Goal: Task Accomplishment & Management: Manage account settings

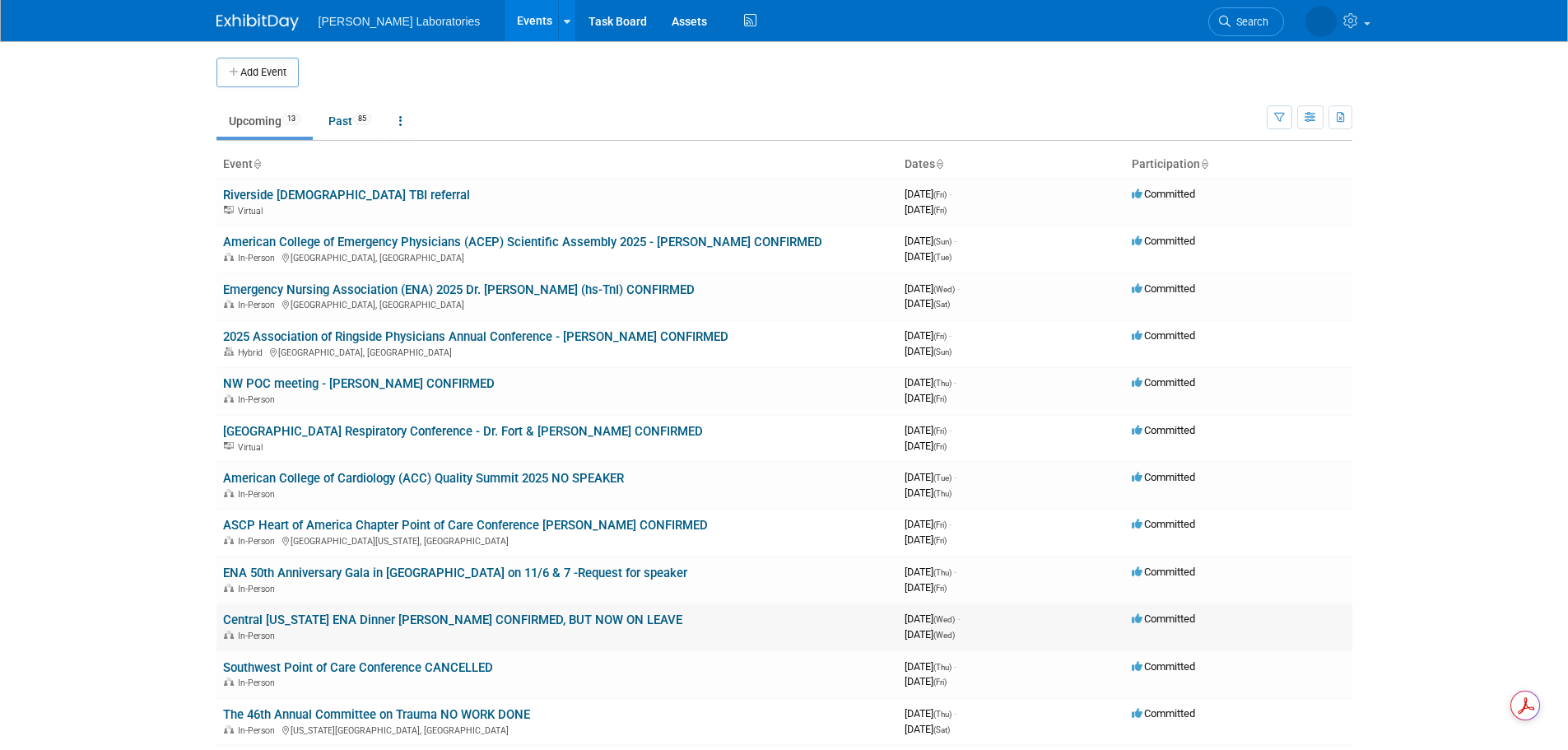
click at [471, 623] on link "Central [US_STATE] ENA Dinner [PERSON_NAME] CONFIRMED, BUT NOW ON LEAVE" at bounding box center [452, 620] width 460 height 15
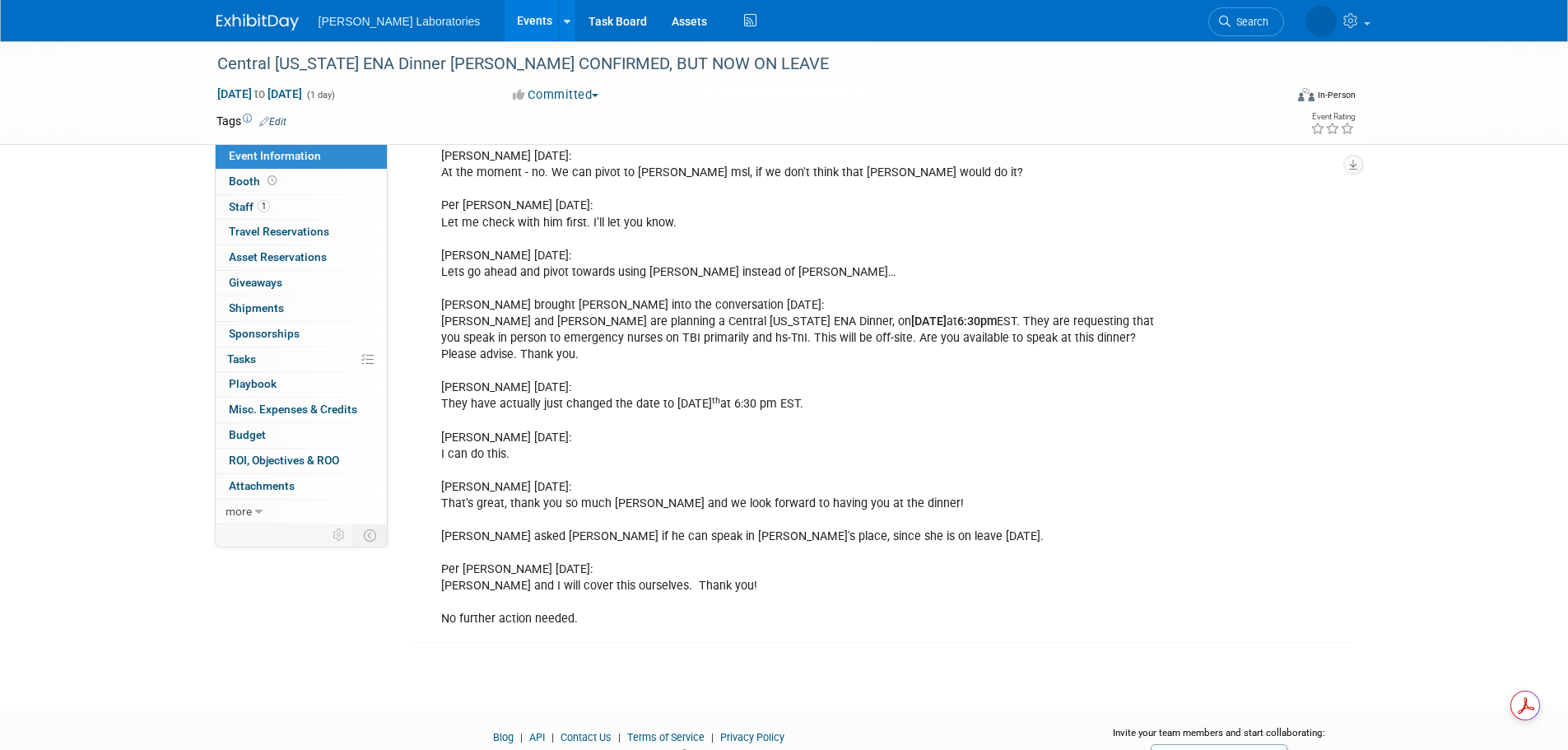
scroll to position [1204, 0]
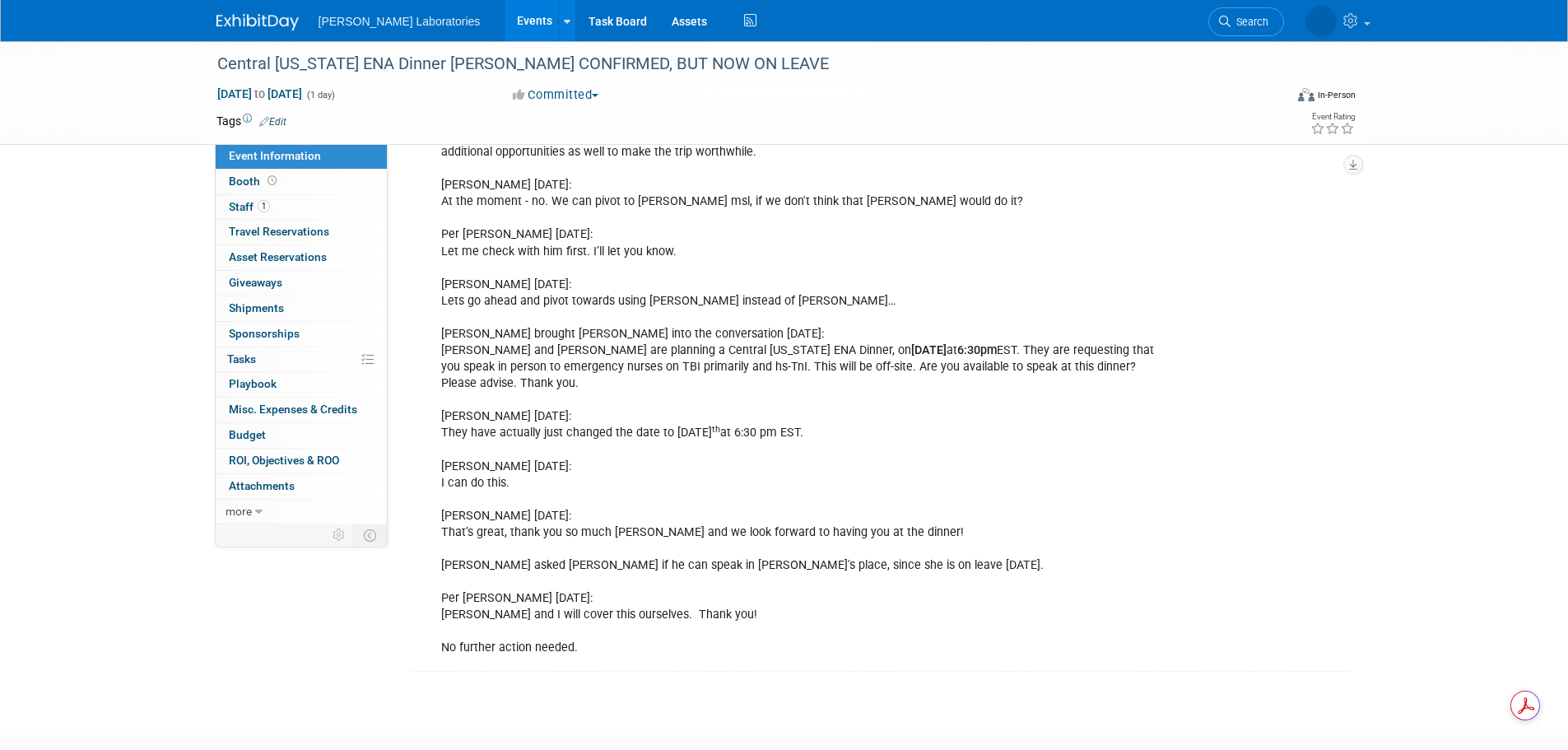
click at [505, 18] on link "Events" at bounding box center [534, 21] width 60 height 41
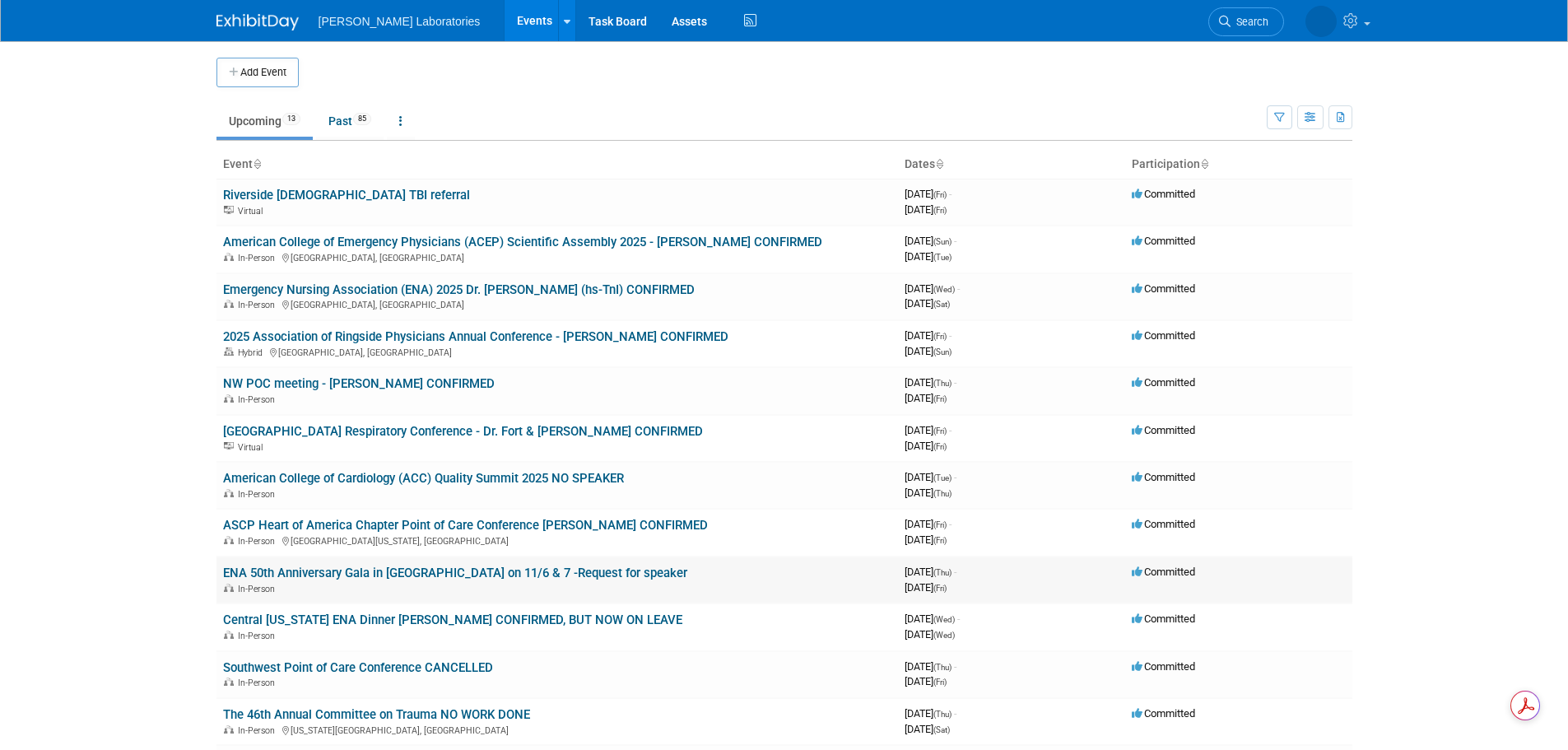
click at [481, 572] on link "ENA 50th Anniversary Gala in [GEOGRAPHIC_DATA] on 11/6 & 7 -Request for speaker" at bounding box center [455, 573] width 465 height 15
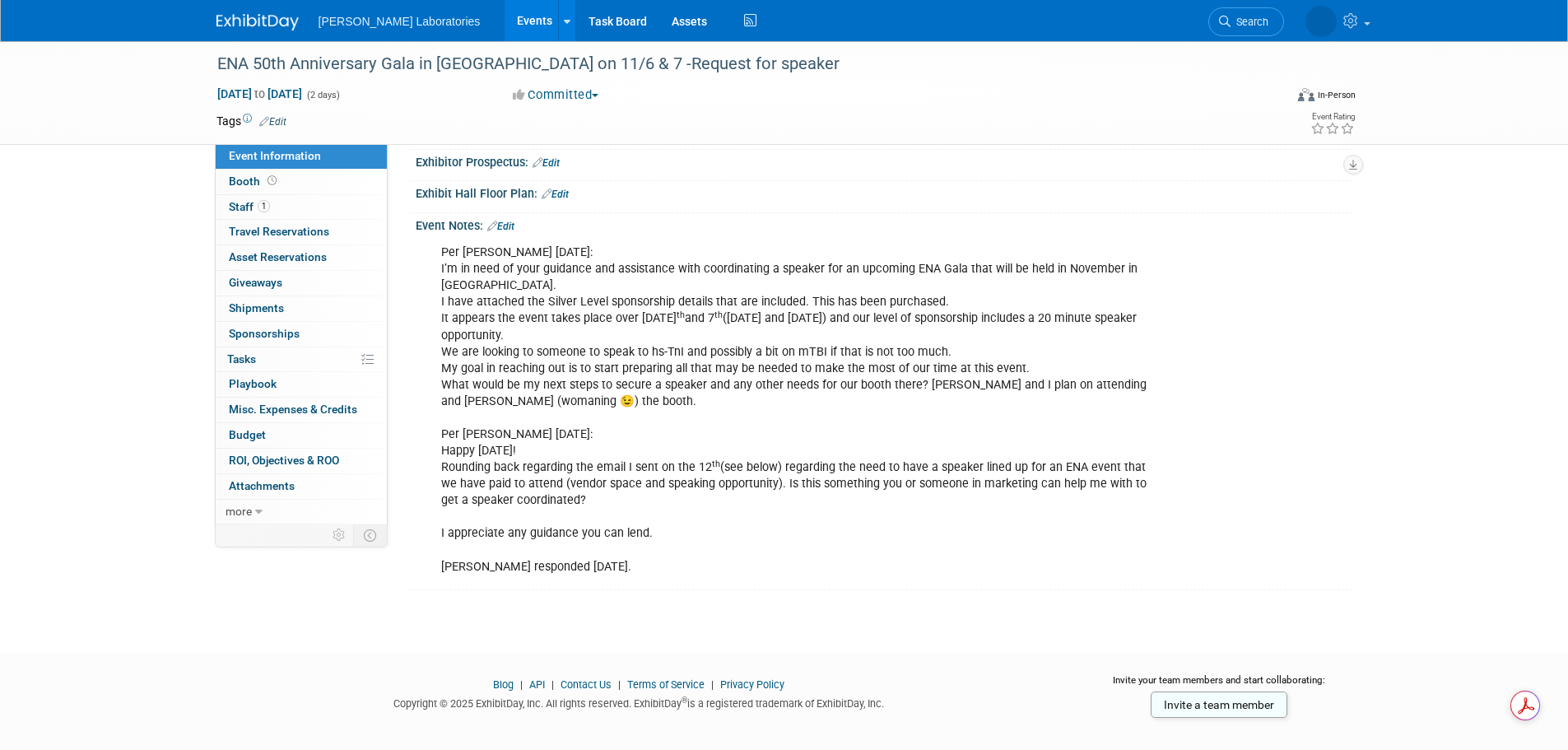
scroll to position [278, 0]
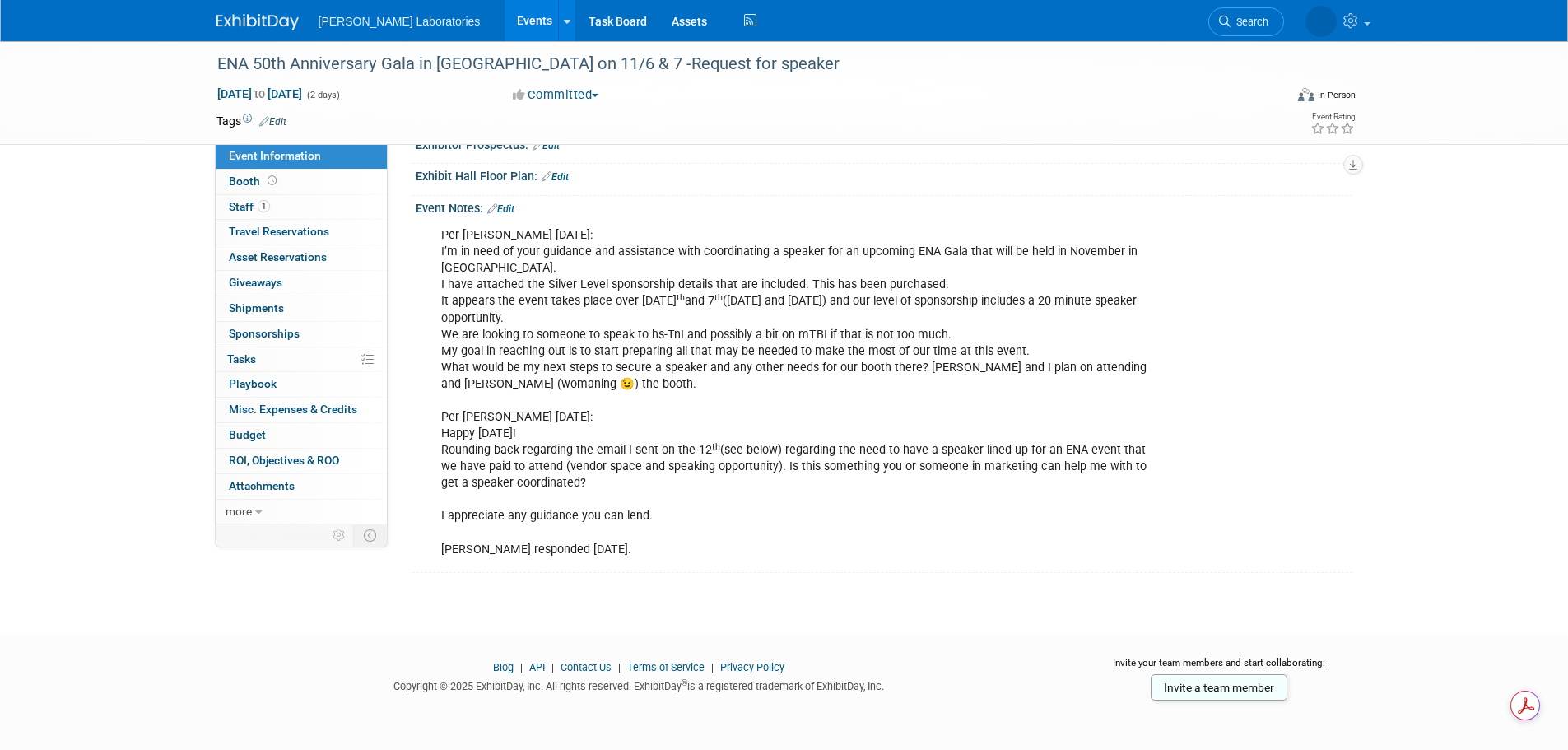
click at [666, 502] on div "Per [PERSON_NAME] [DATE]: I’m in need of your guidance and assistance with coor…" at bounding box center [800, 393] width 742 height 347
click at [505, 26] on link "Events" at bounding box center [534, 21] width 60 height 41
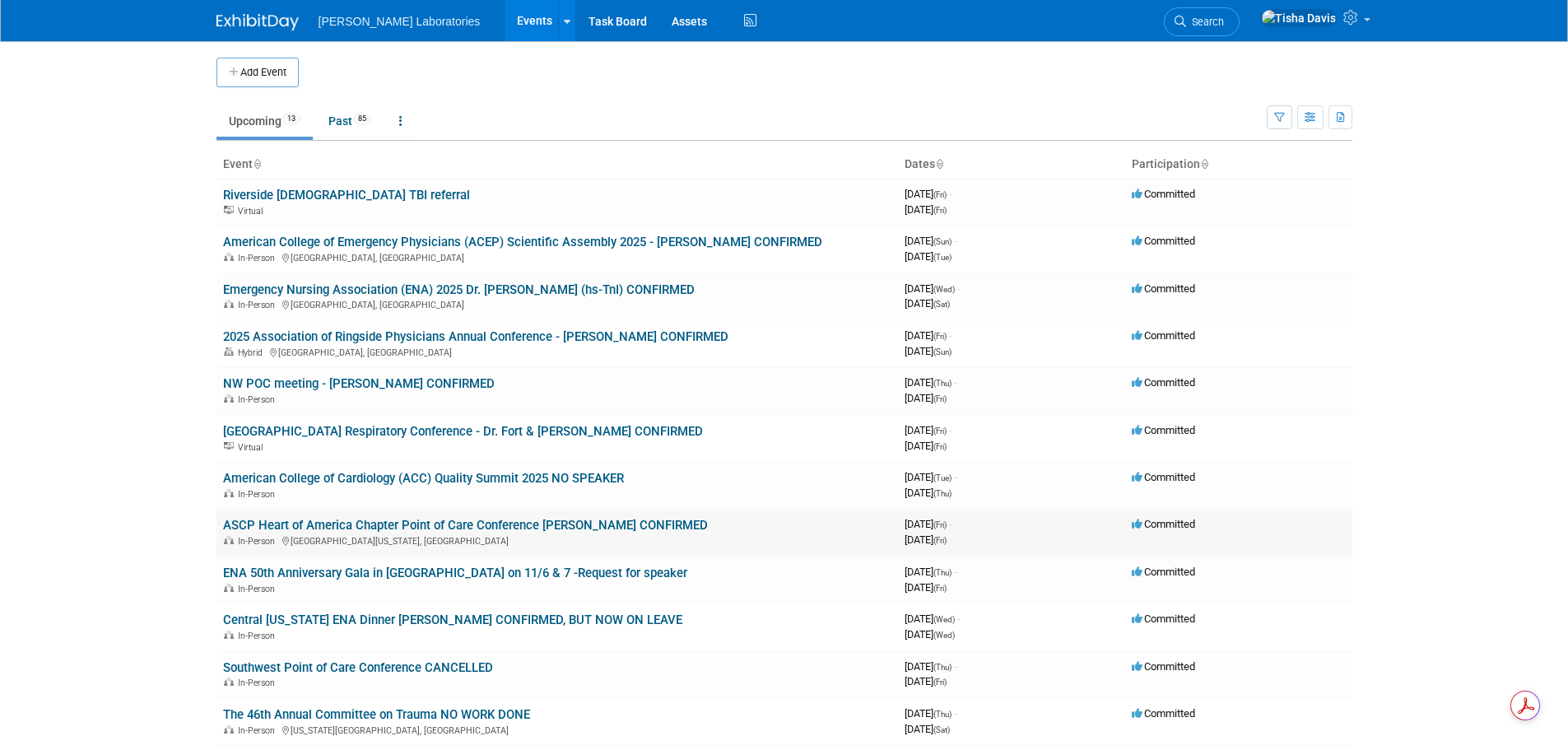
click at [353, 522] on link "ASCP Heart of America Chapter Point of Care Conference [PERSON_NAME] CONFIRMED" at bounding box center [465, 525] width 485 height 15
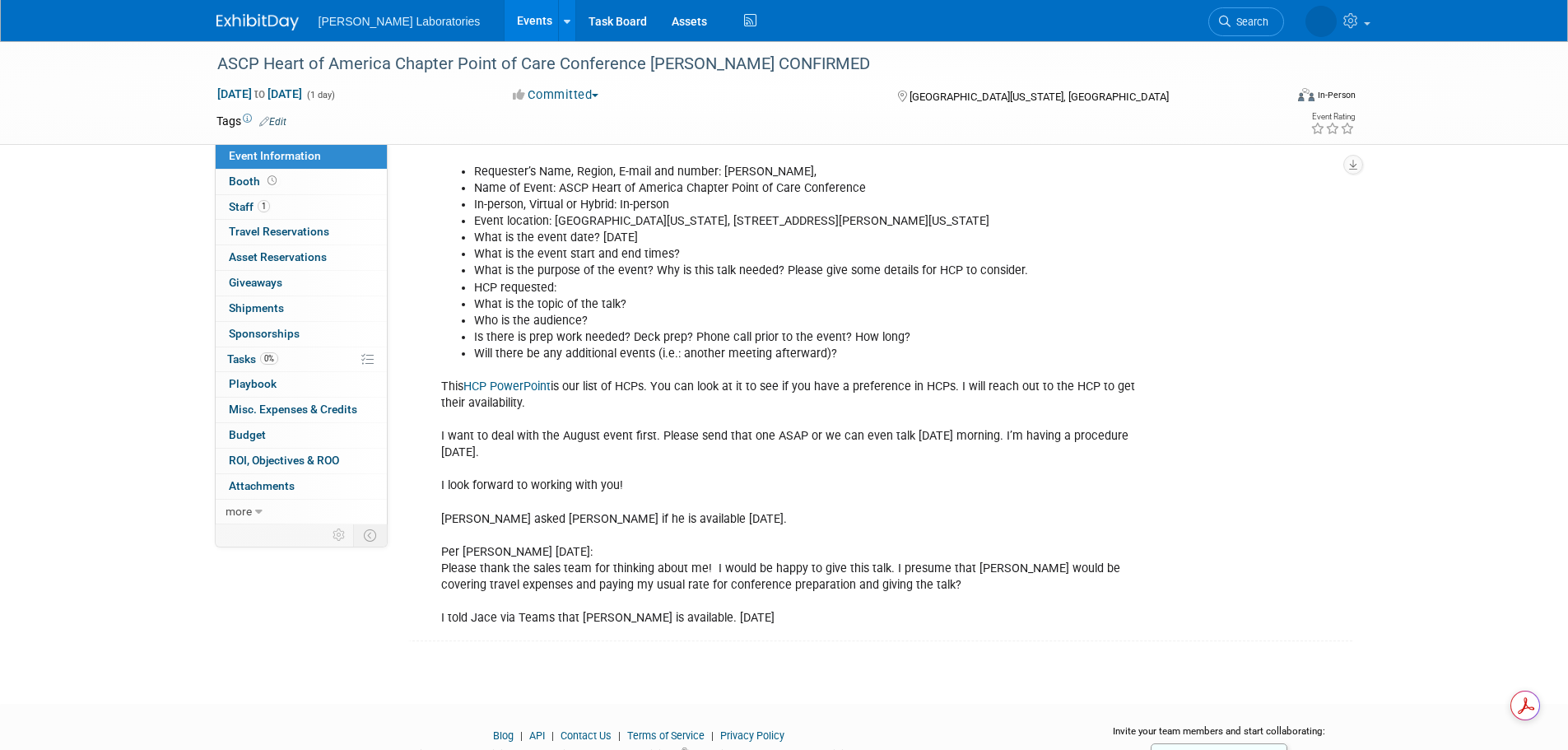
scroll to position [741, 0]
click at [761, 570] on div "Per Jace Bausch 7/2/25: I’m currently looking into a speaker for the North KC L…" at bounding box center [800, 194] width 742 height 876
click at [243, 357] on span "Tasks 0%" at bounding box center [253, 359] width 51 height 13
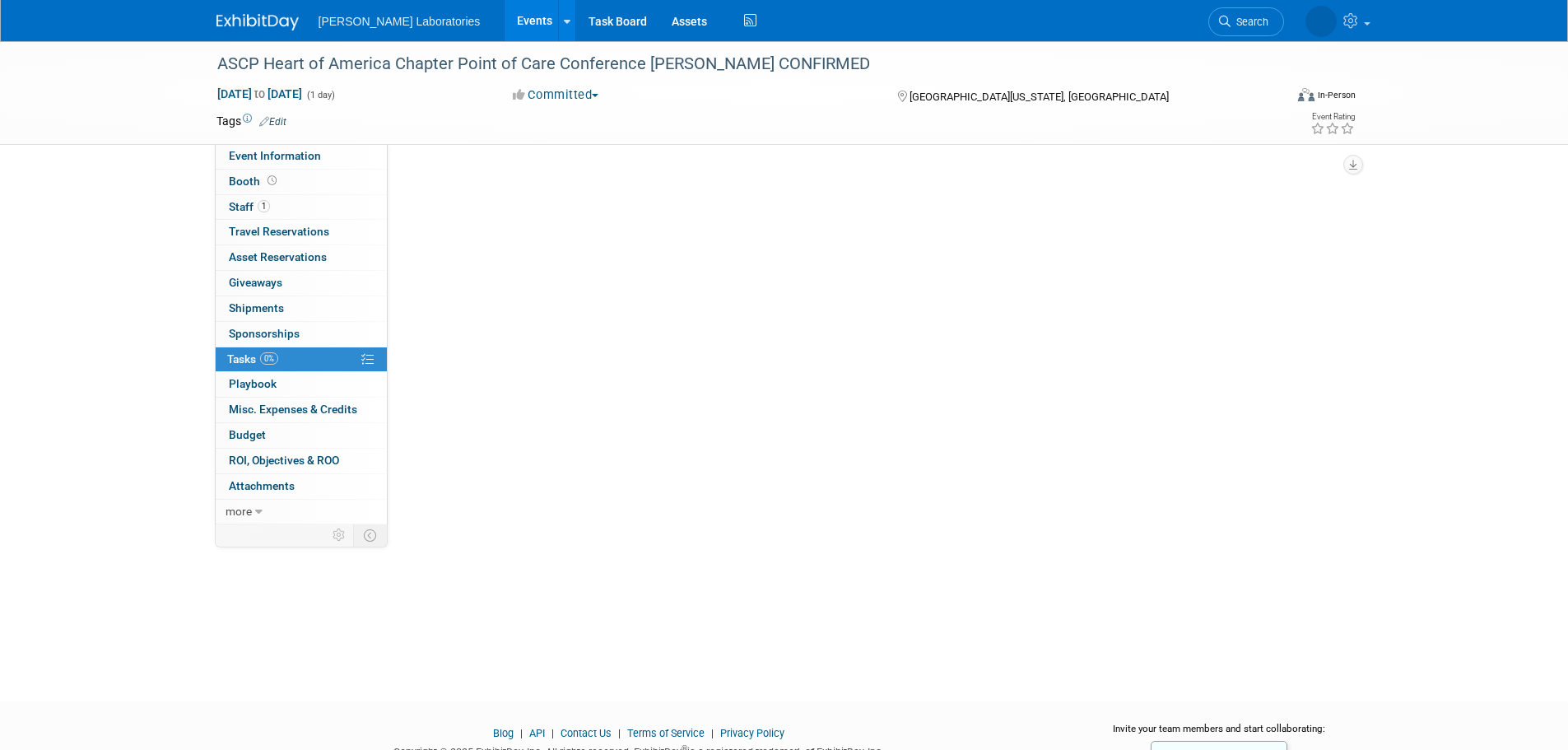
scroll to position [0, 0]
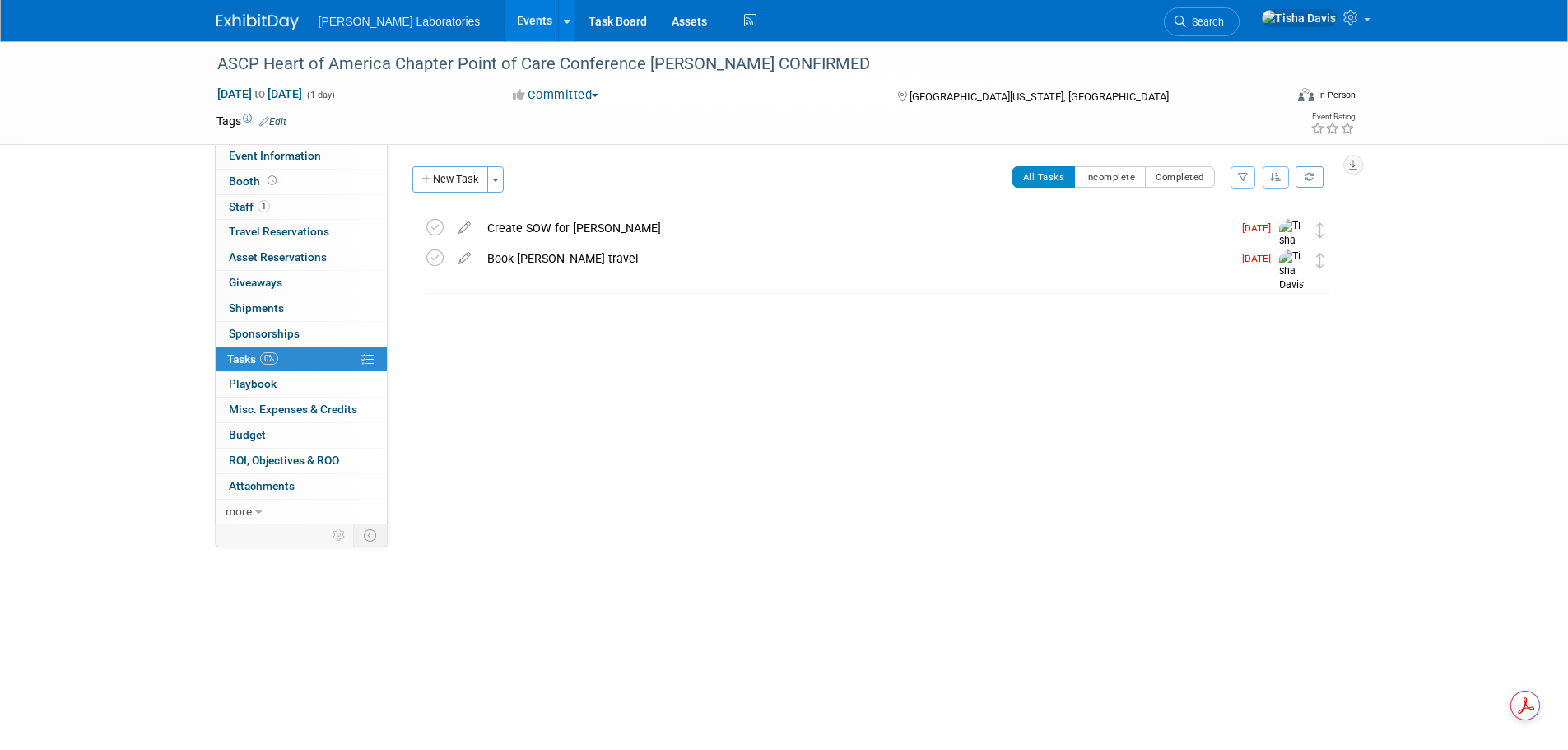
click at [505, 19] on link "Events" at bounding box center [534, 21] width 60 height 41
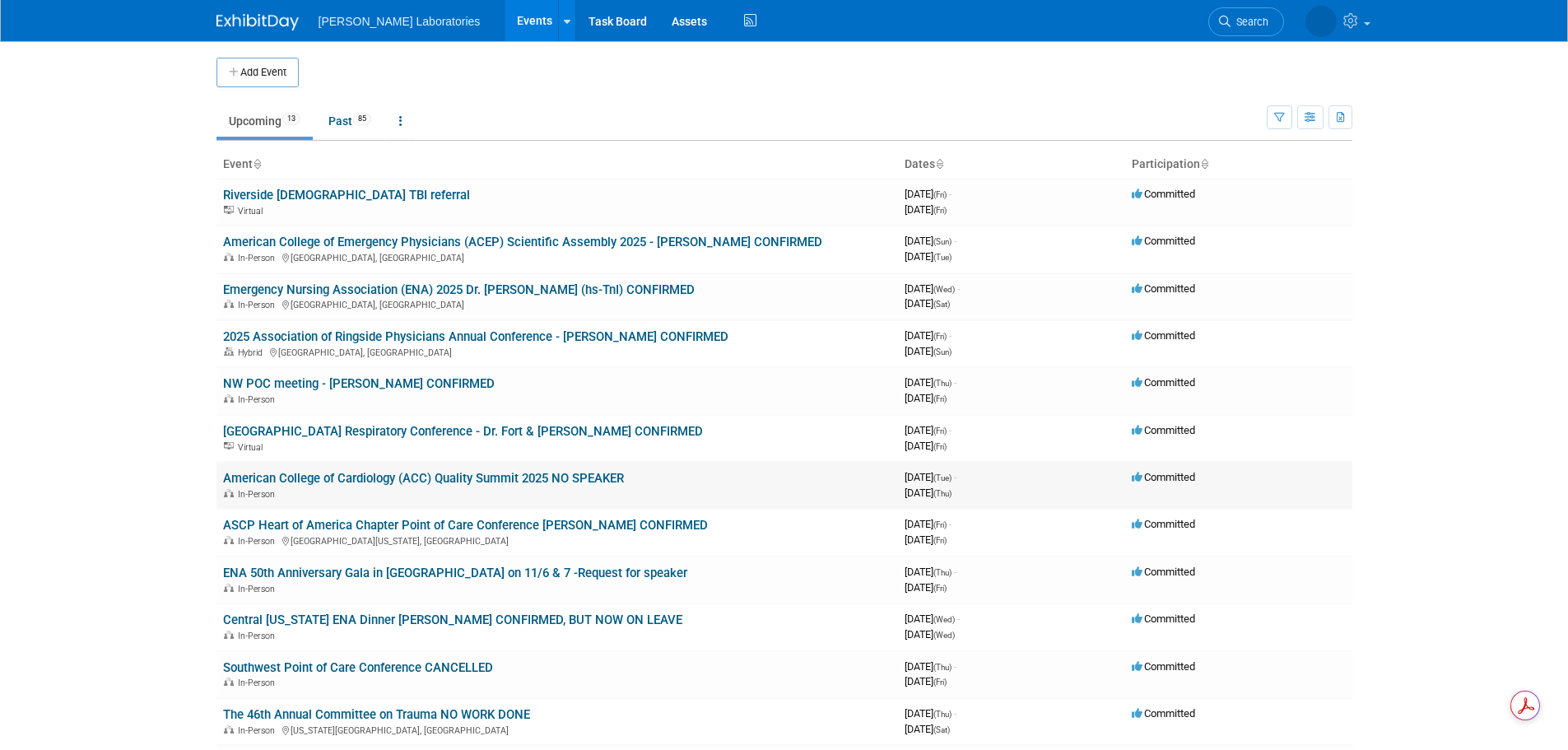
click at [395, 478] on link "American College of Cardiology (ACC) Quality Summit 2025 NO SPEAKER" at bounding box center [423, 479] width 401 height 15
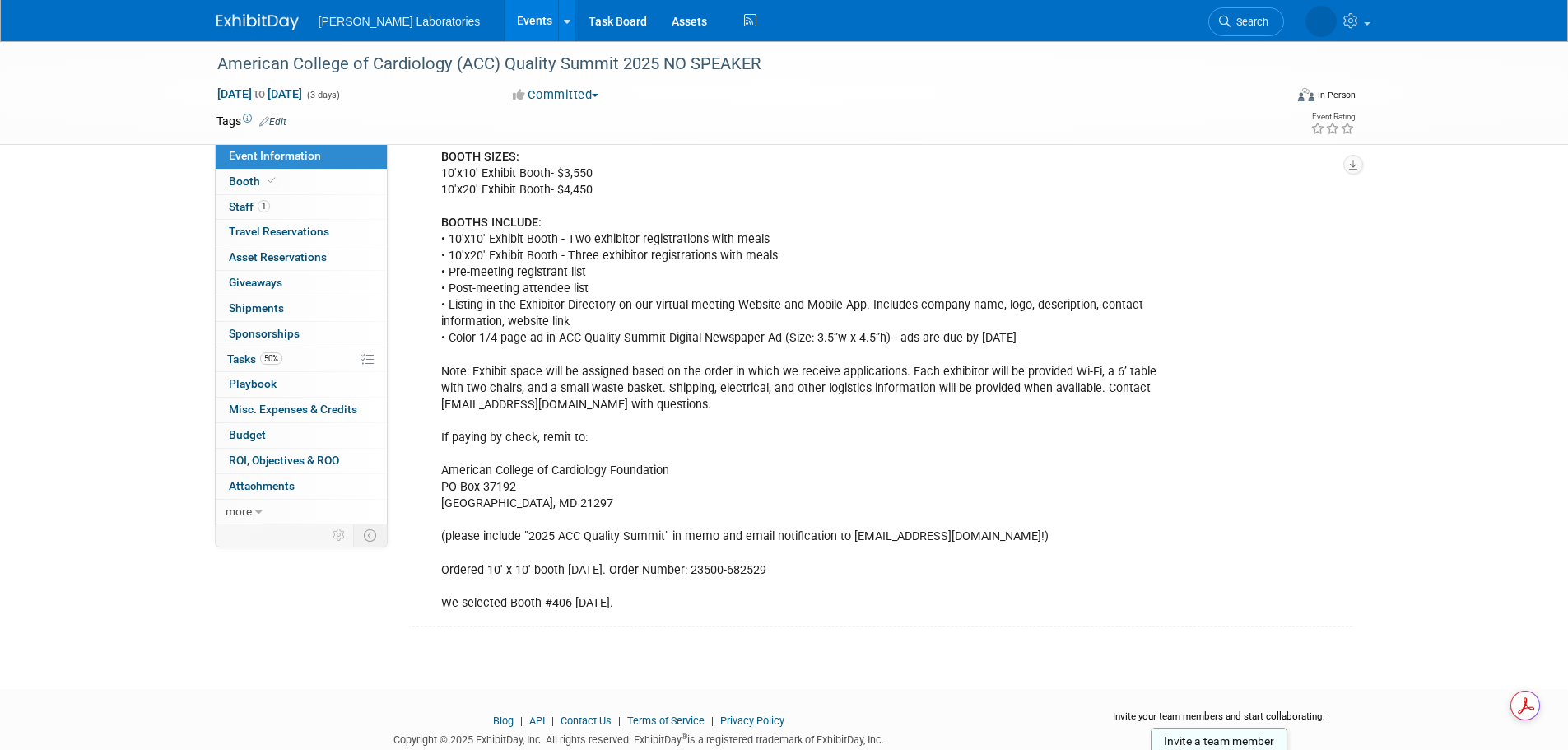
scroll to position [446, 0]
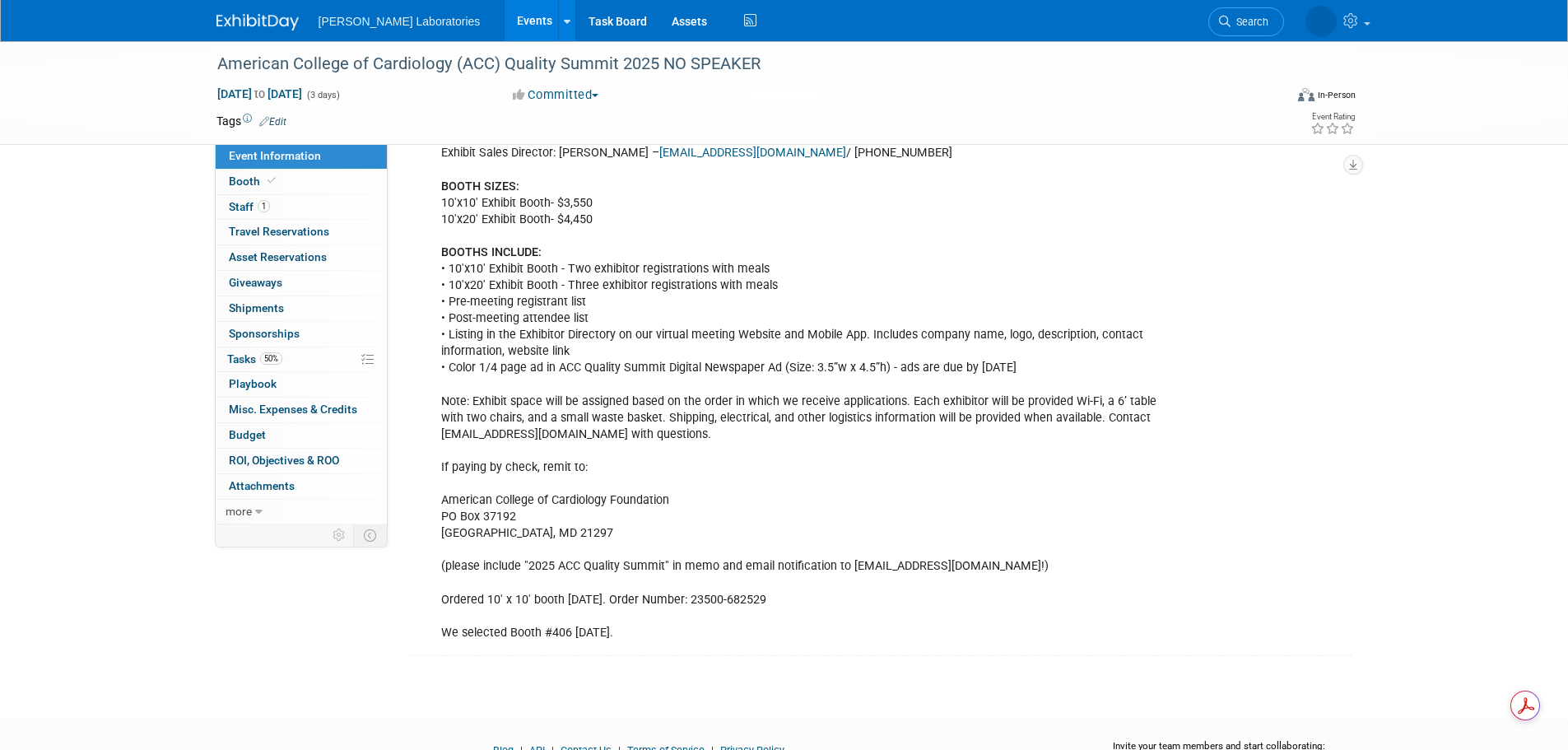
click at [1377, 432] on div "American College of Cardiology (ACC) Quality Summit 2025 NO SPEAKER Oct 14, 202…" at bounding box center [784, 143] width 1568 height 1093
click at [242, 360] on span "Tasks 50%" at bounding box center [255, 359] width 55 height 13
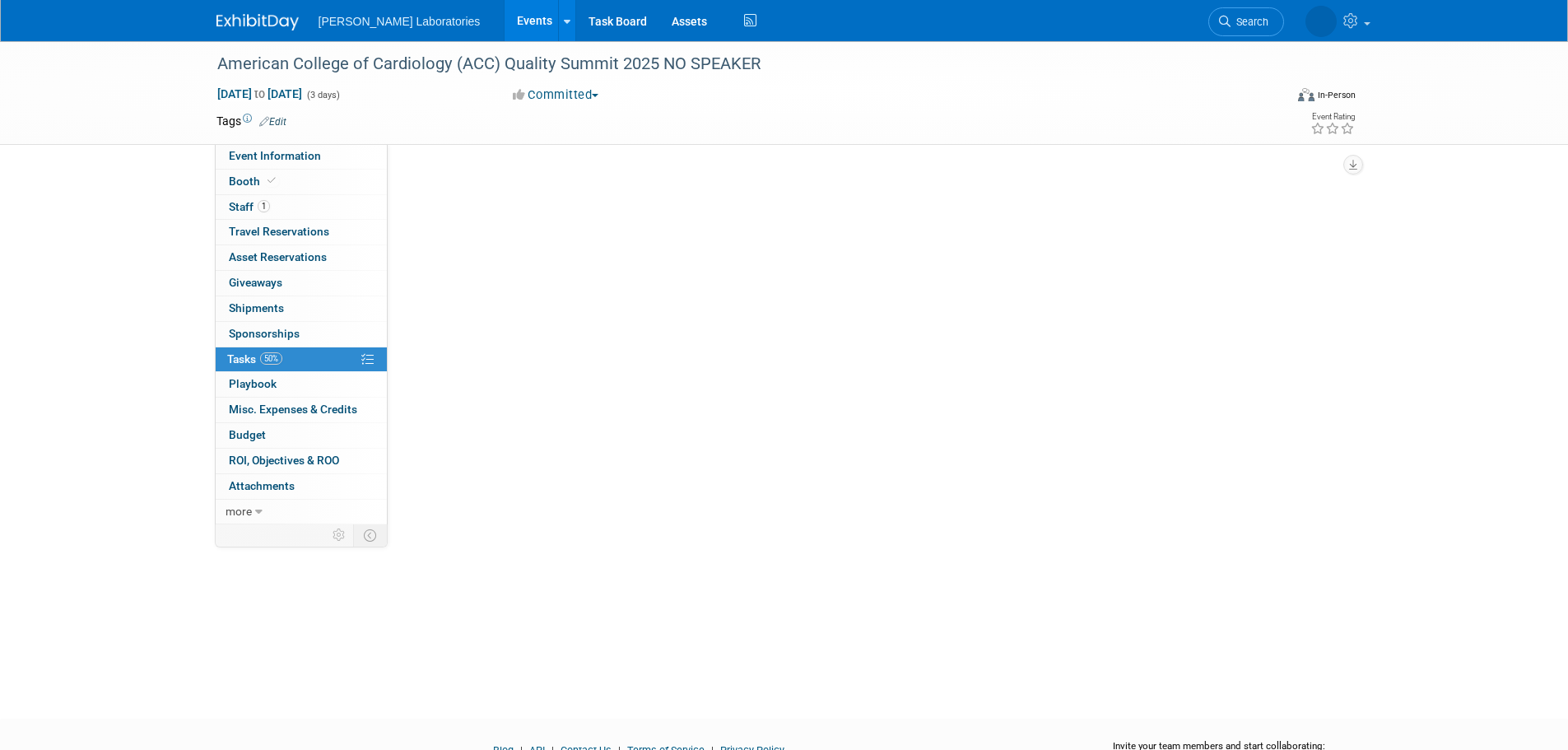
scroll to position [0, 0]
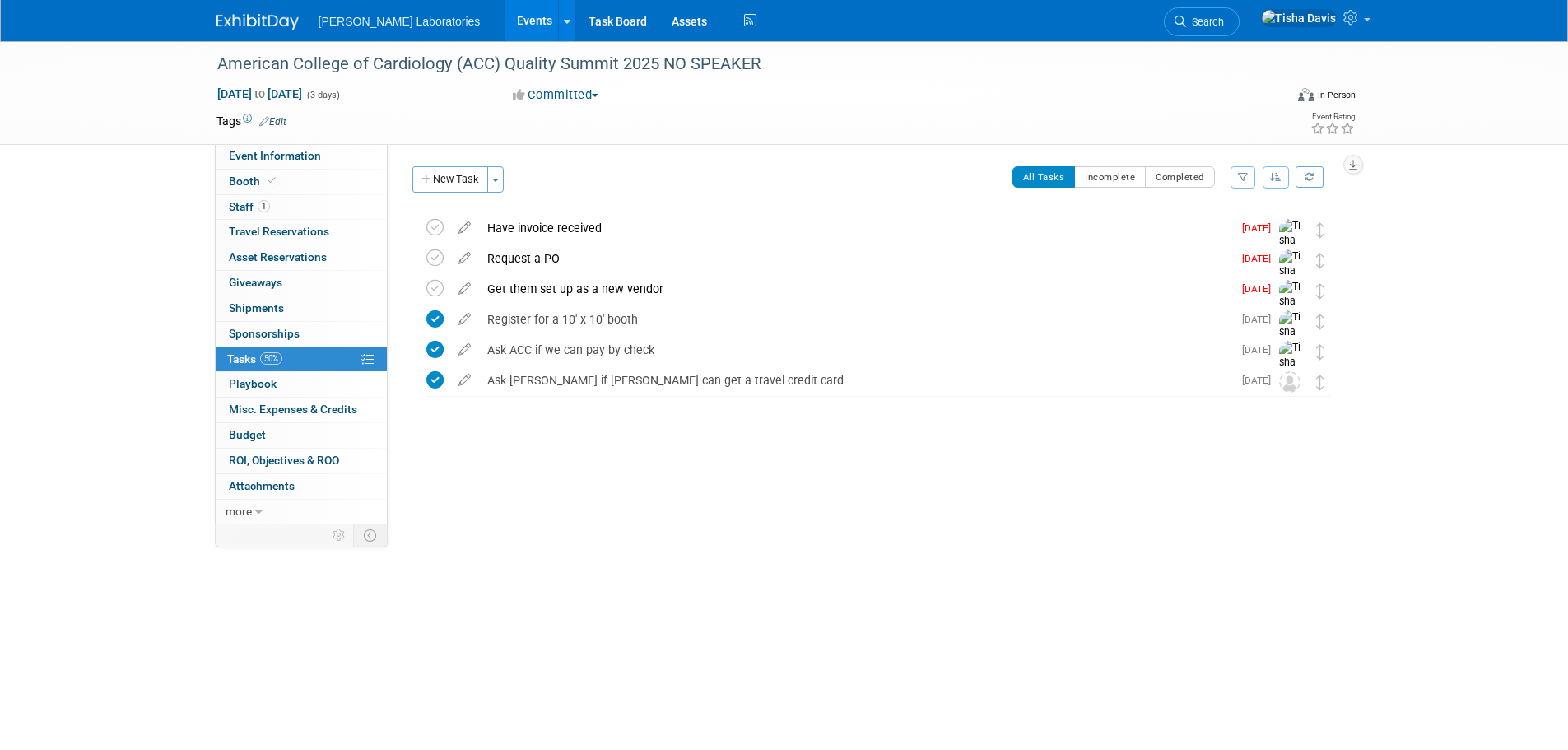
click at [505, 17] on link "Events" at bounding box center [534, 21] width 60 height 41
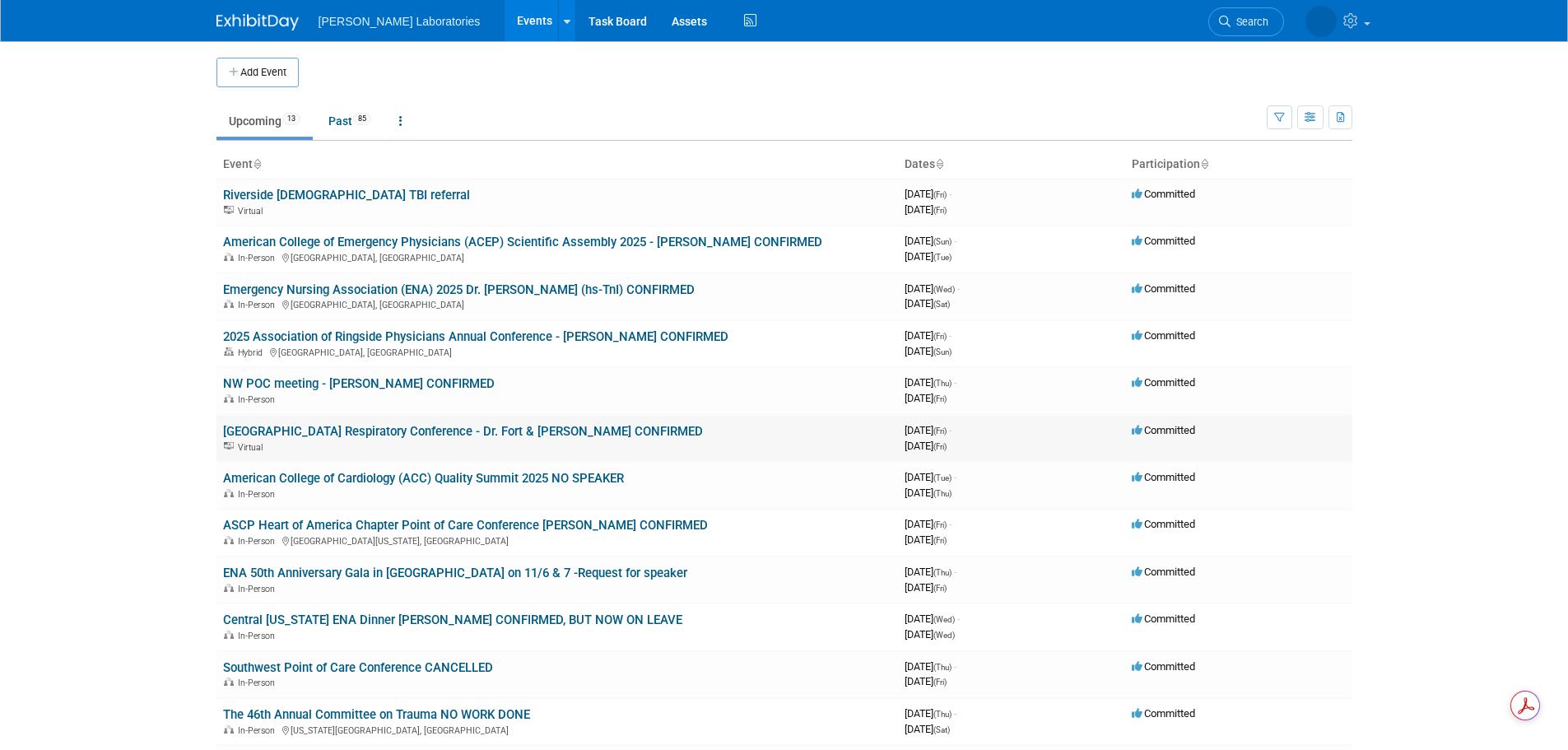
click at [381, 429] on link "[GEOGRAPHIC_DATA] Respiratory Conference - Dr. Fort & [PERSON_NAME] CONFIRMED" at bounding box center [463, 432] width 480 height 15
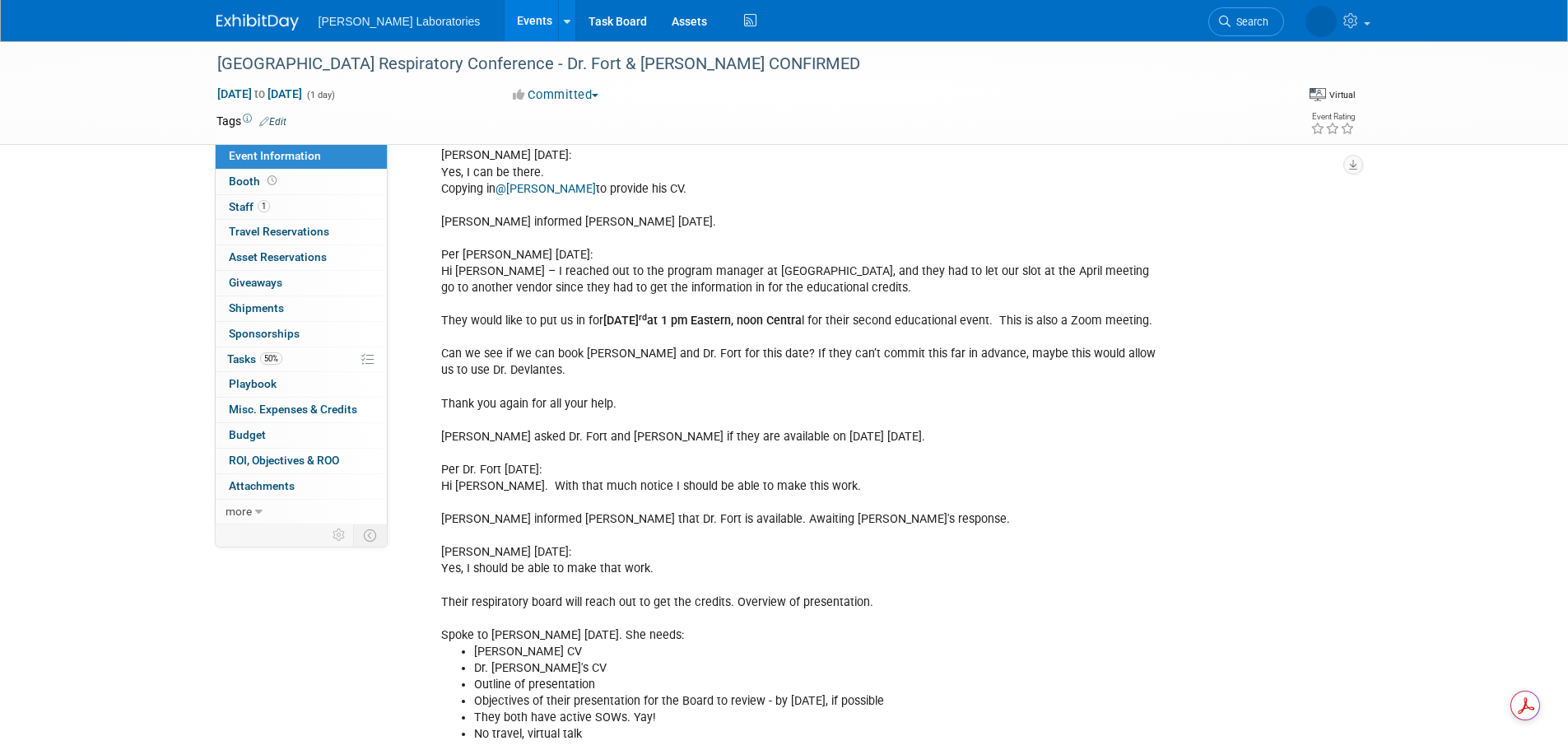
scroll to position [1667, 0]
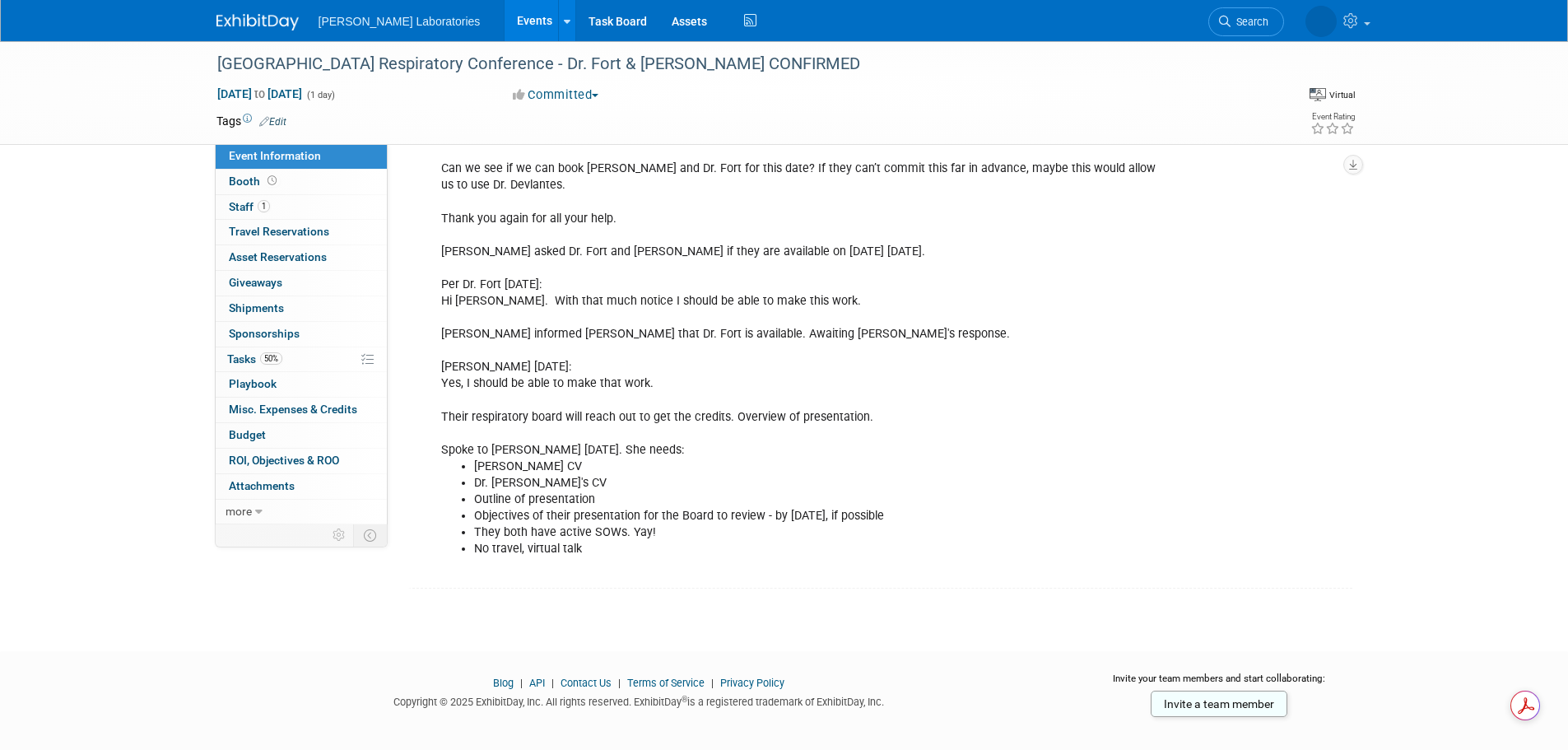
click at [505, 20] on link "Events" at bounding box center [534, 21] width 60 height 41
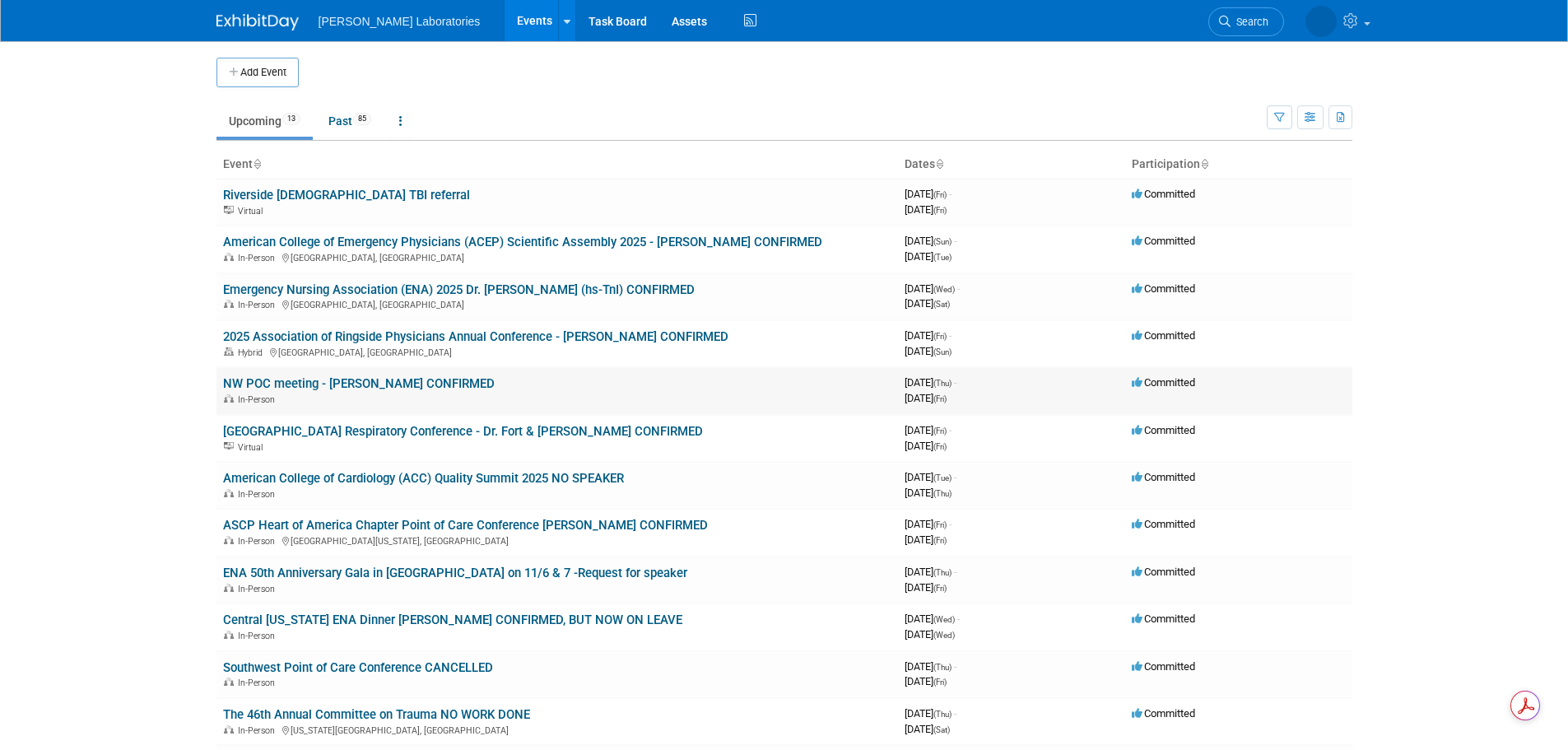
click at [356, 382] on link "NW POC meeting - [PERSON_NAME] CONFIRMED" at bounding box center [358, 383] width 271 height 15
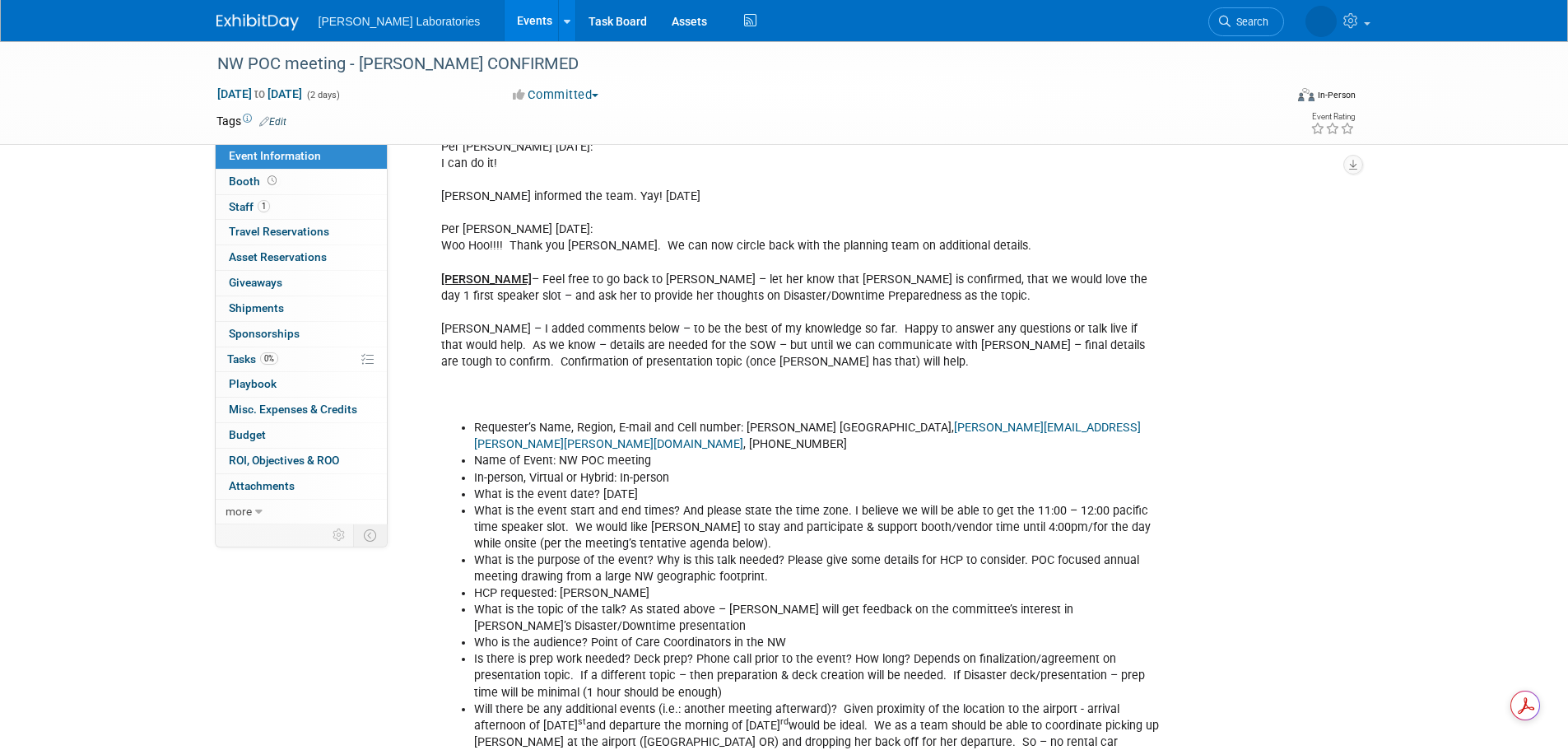
scroll to position [1070, 0]
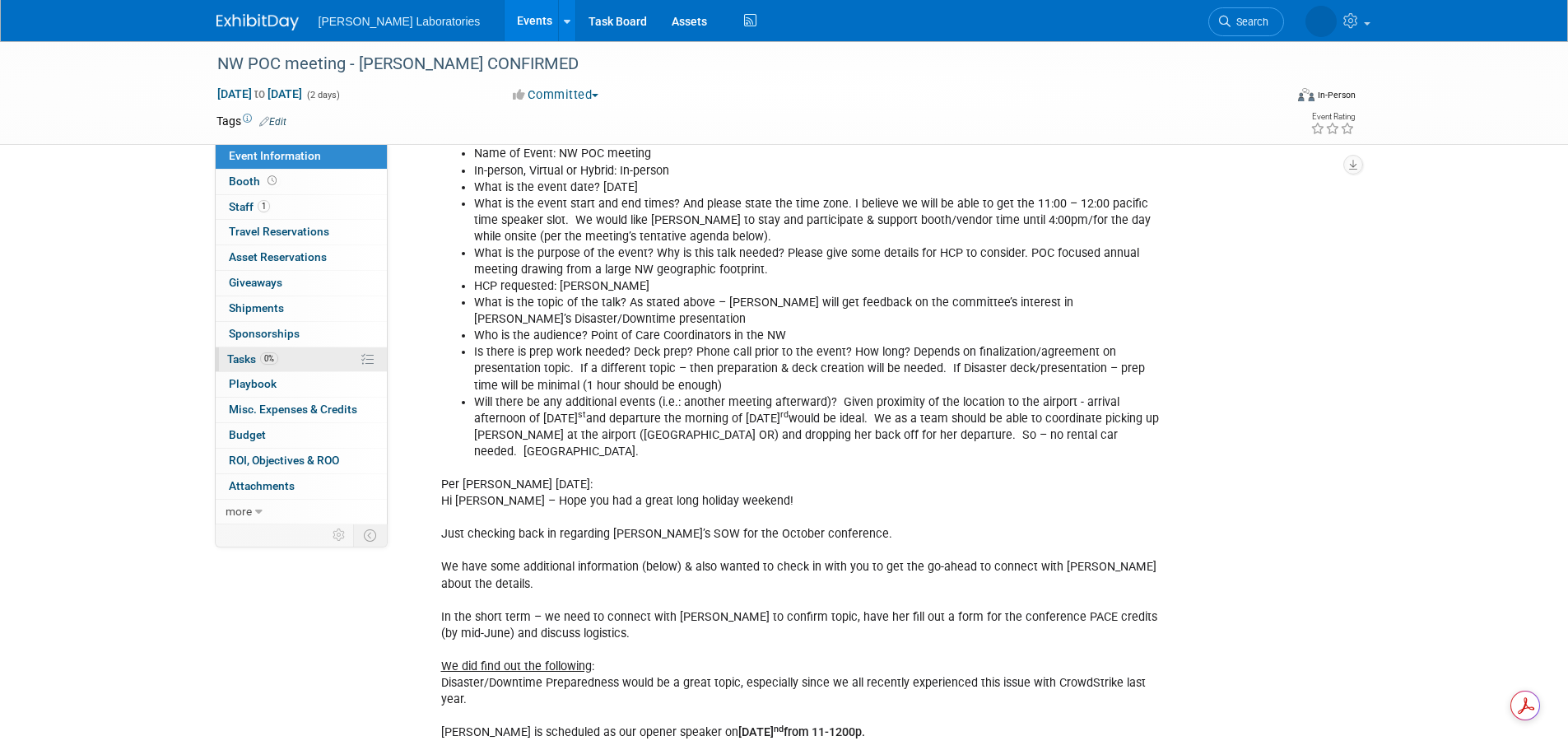
click at [235, 354] on span "Tasks 0%" at bounding box center [253, 359] width 51 height 13
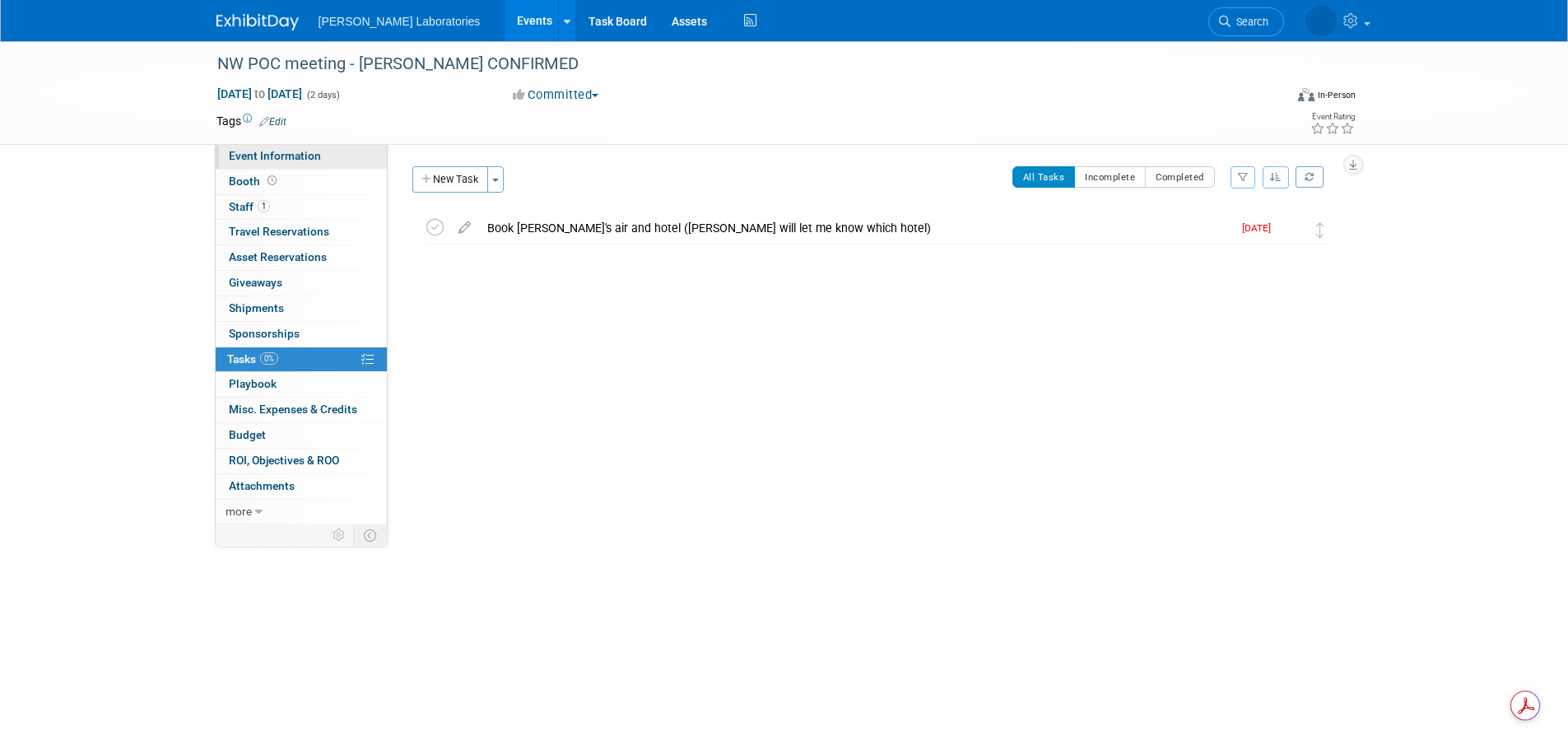
click at [304, 156] on span "Event Information" at bounding box center [274, 156] width 92 height 13
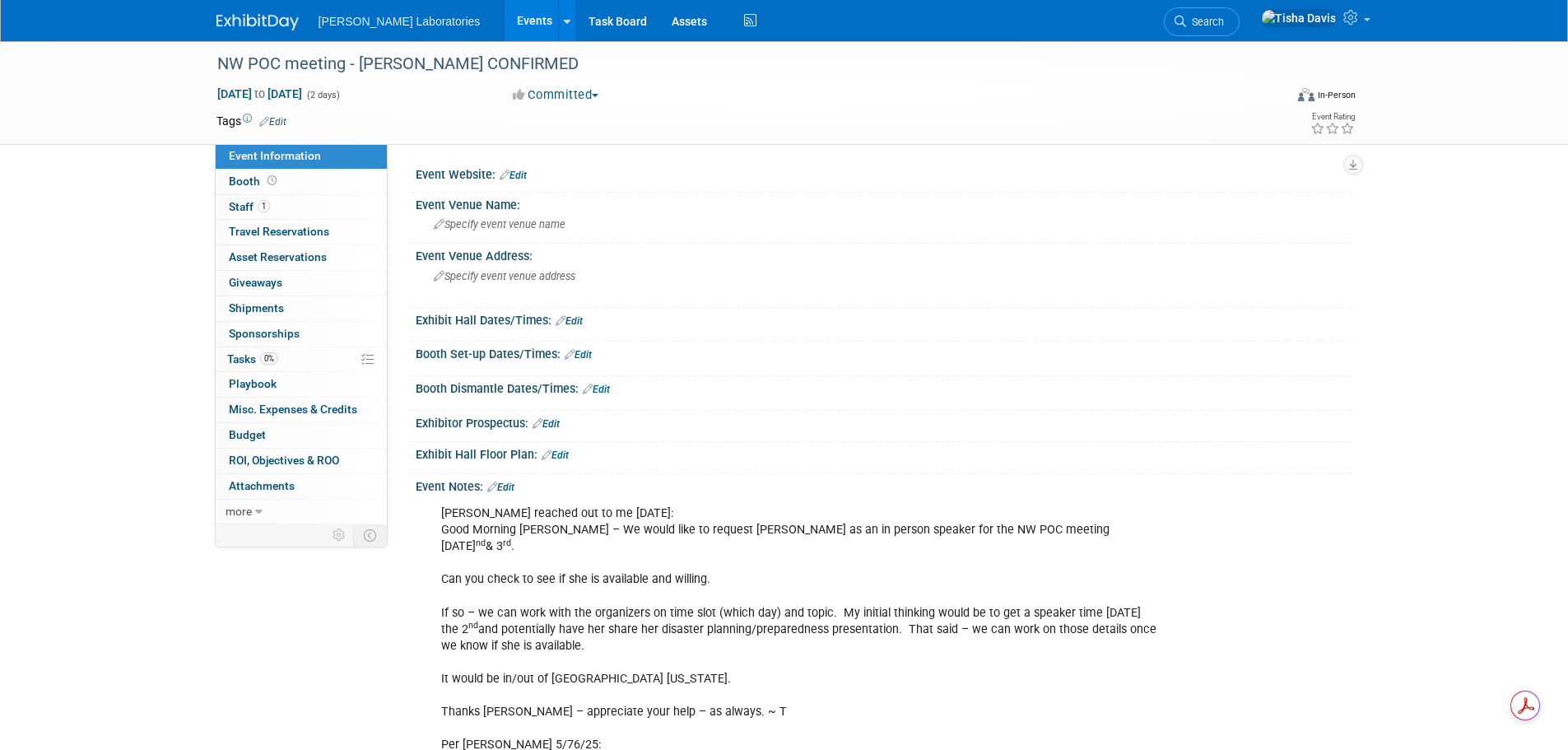
click at [510, 485] on link "Edit" at bounding box center [501, 487] width 27 height 11
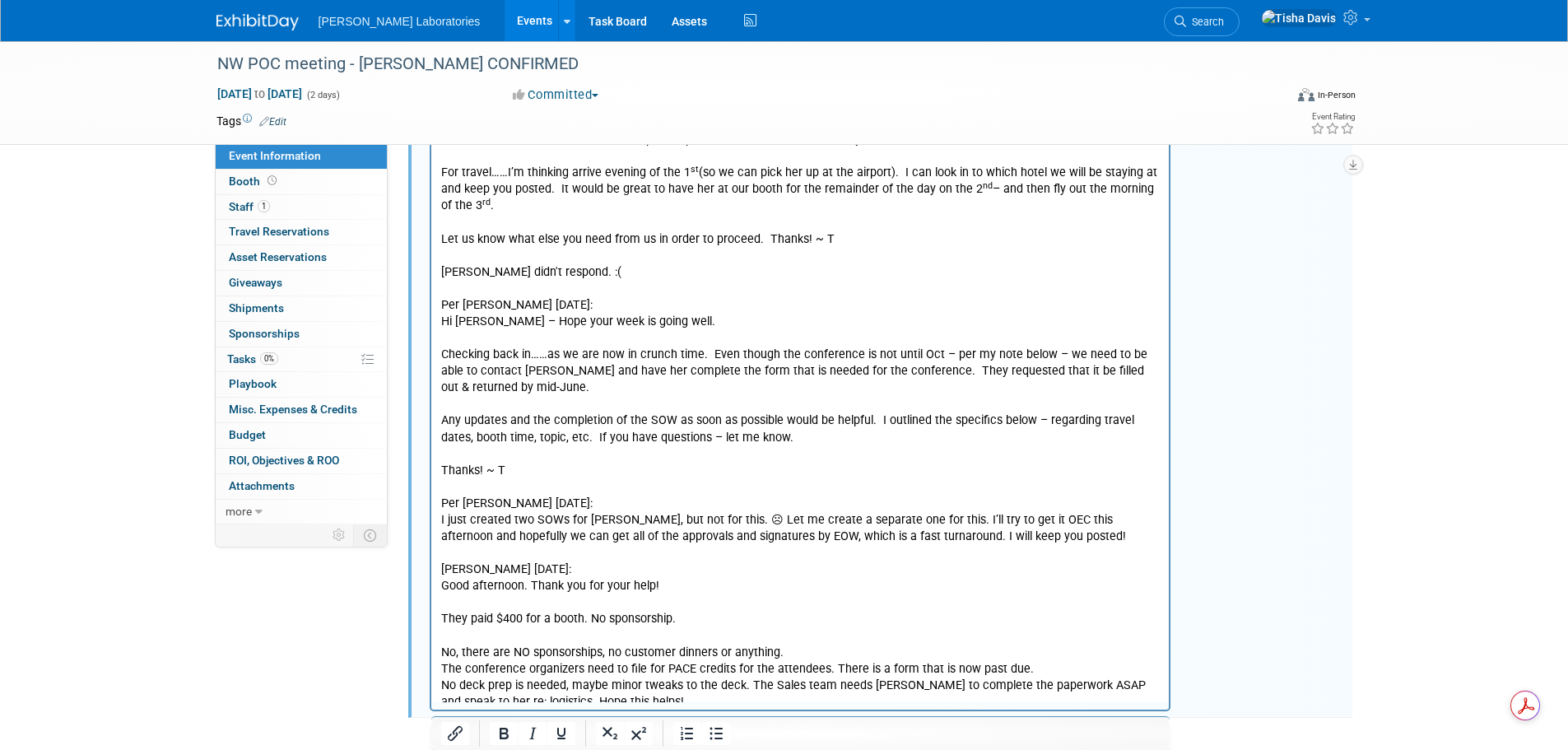
scroll to position [1664, 0]
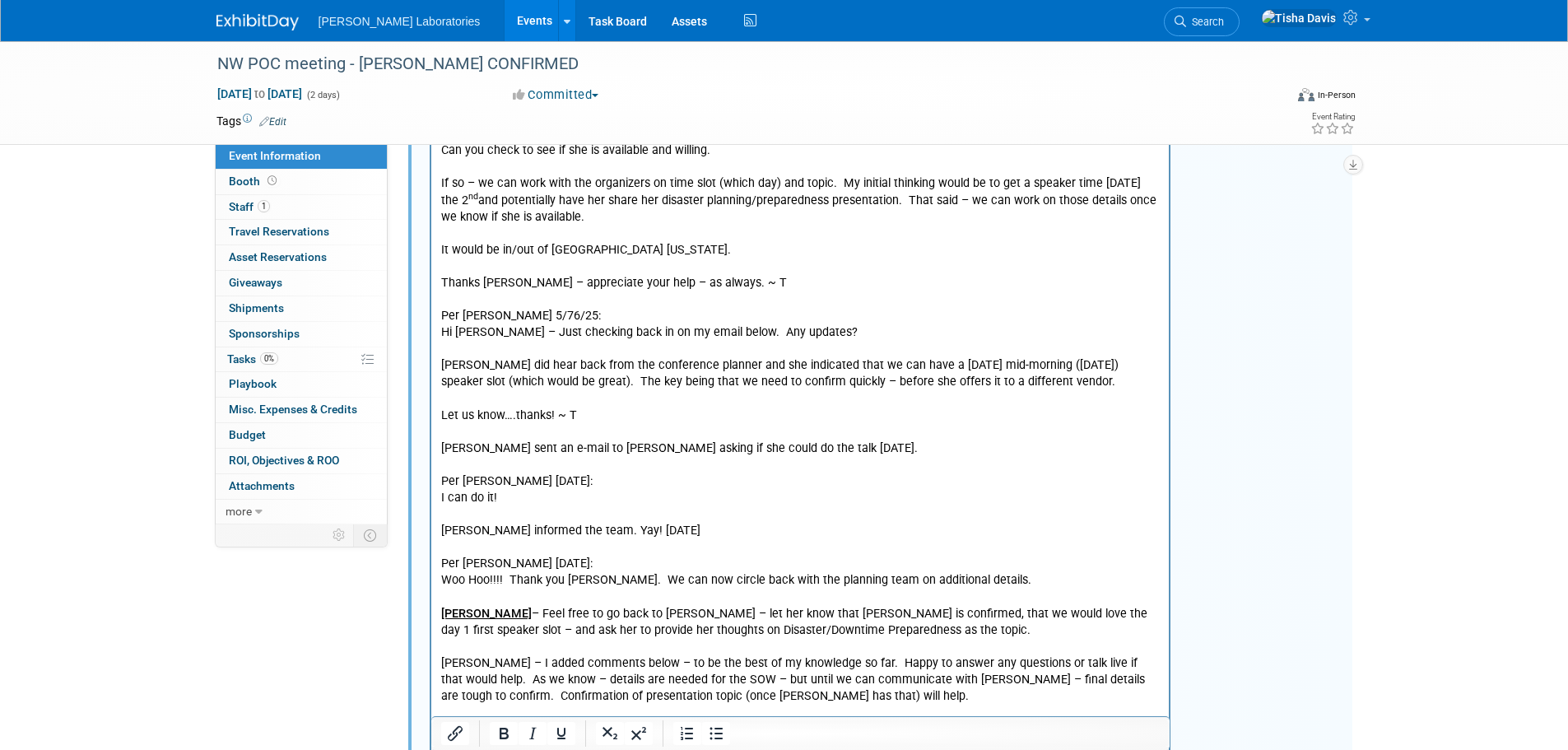
scroll to position [100, 0]
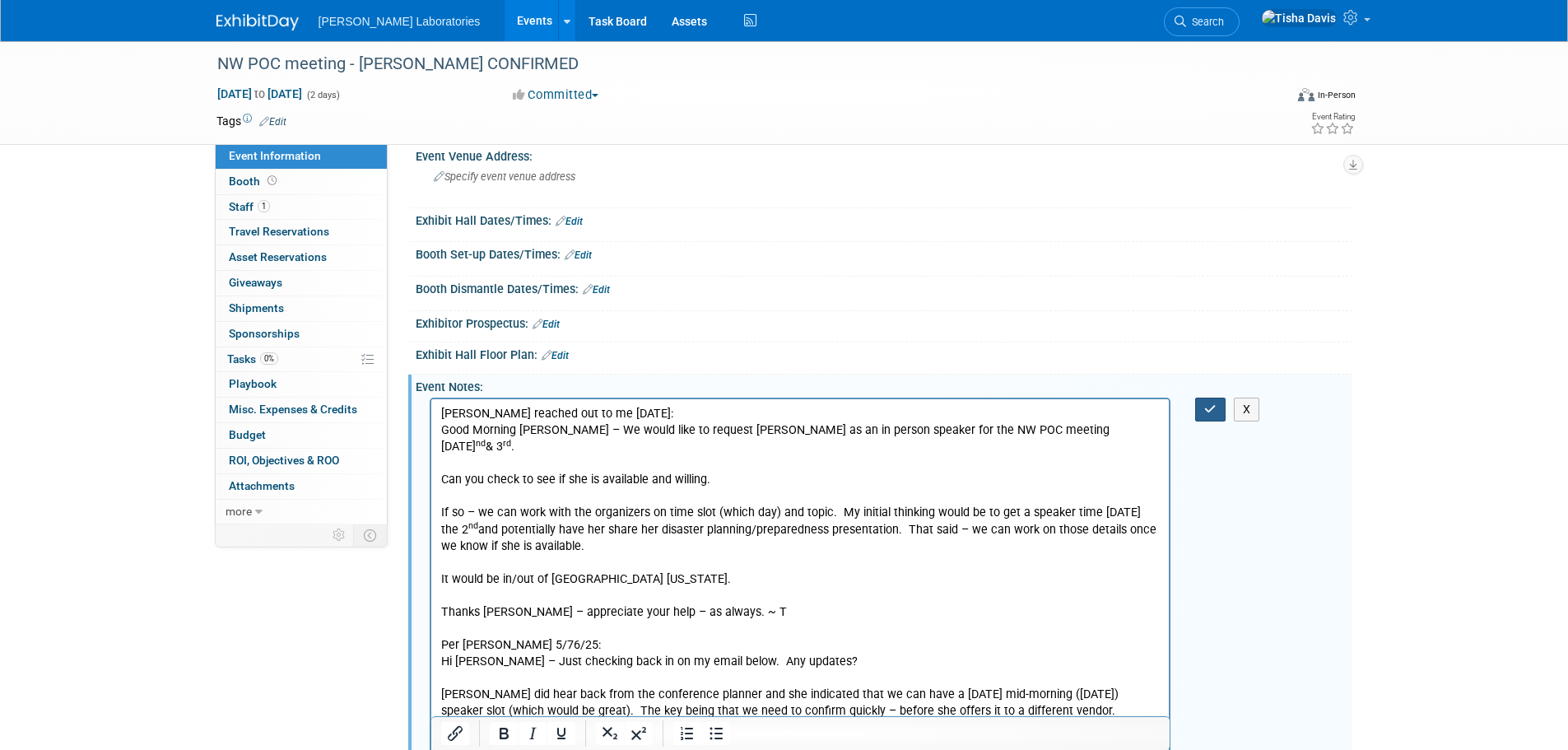
click at [1213, 410] on icon "button" at bounding box center [1210, 409] width 12 height 11
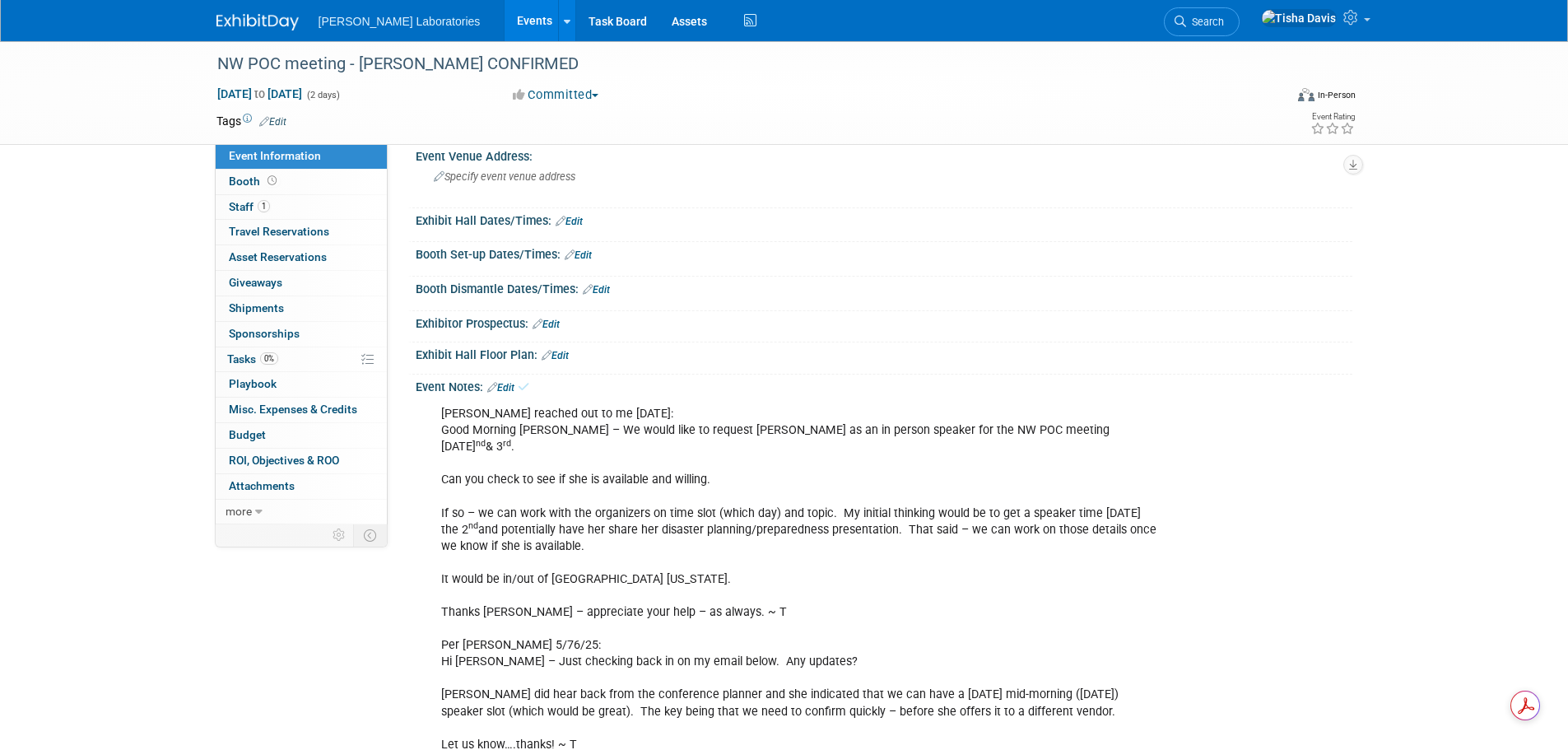
click at [505, 16] on link "Events" at bounding box center [534, 21] width 60 height 41
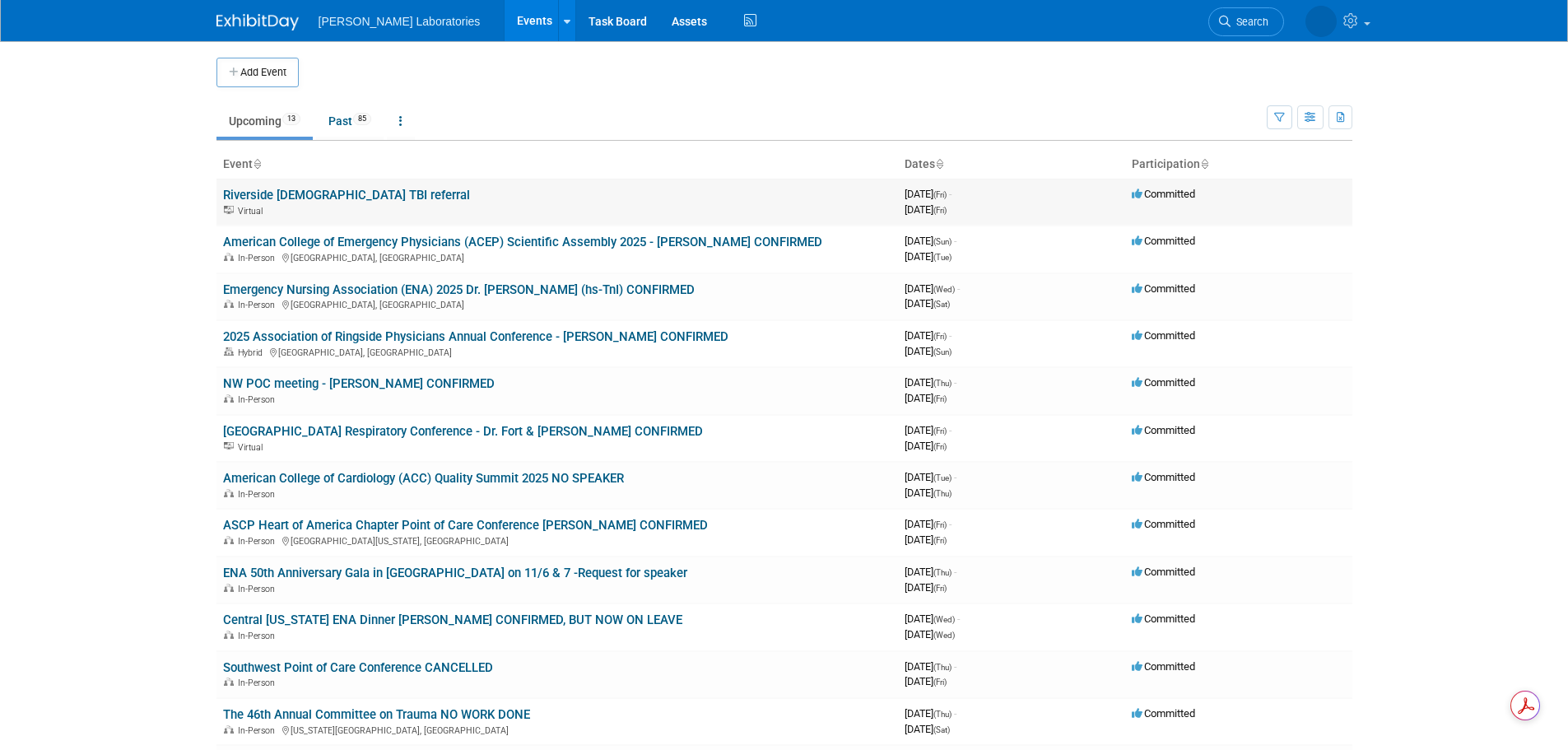
click at [342, 188] on link "Riverside Methodist TBI referral" at bounding box center [346, 195] width 247 height 15
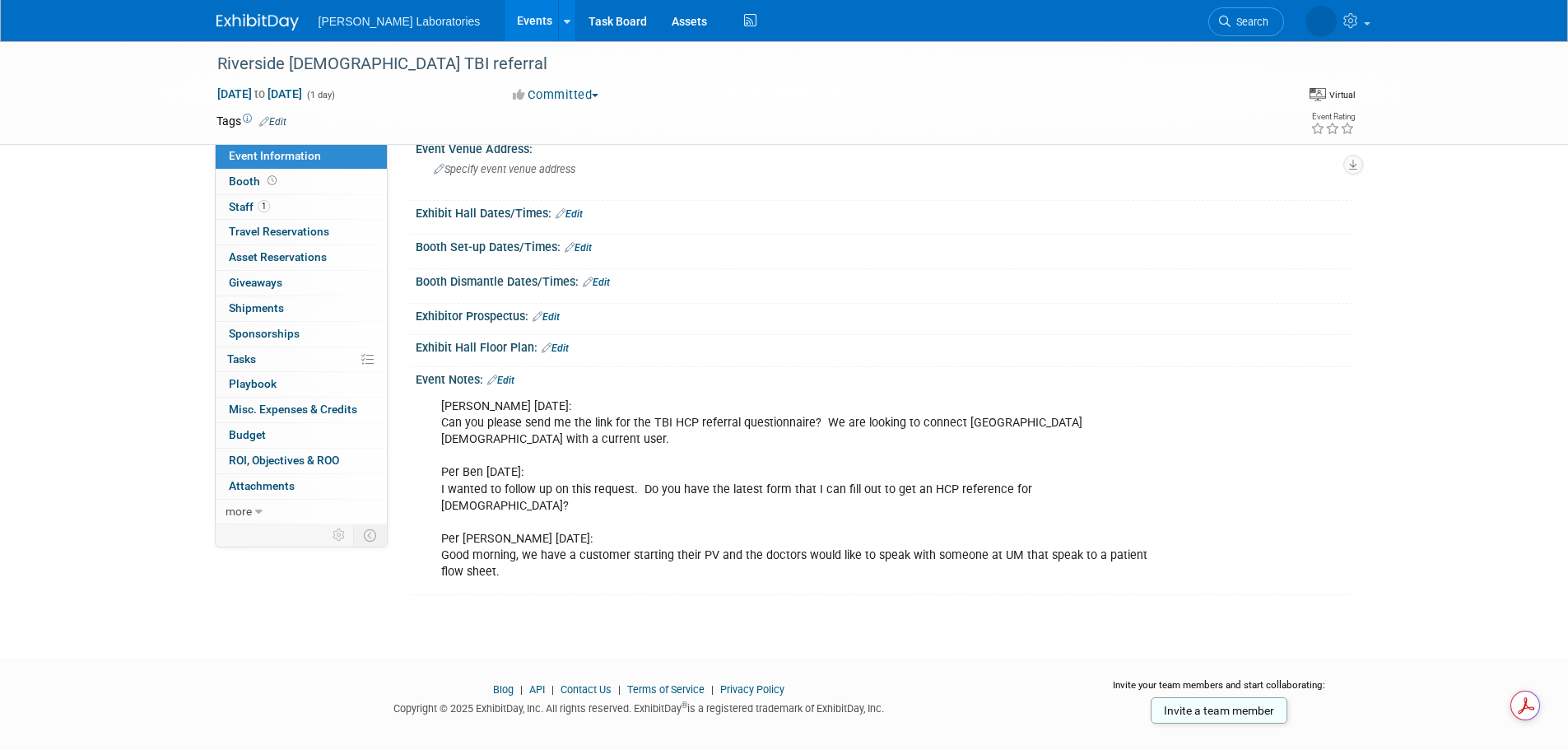
scroll to position [114, 0]
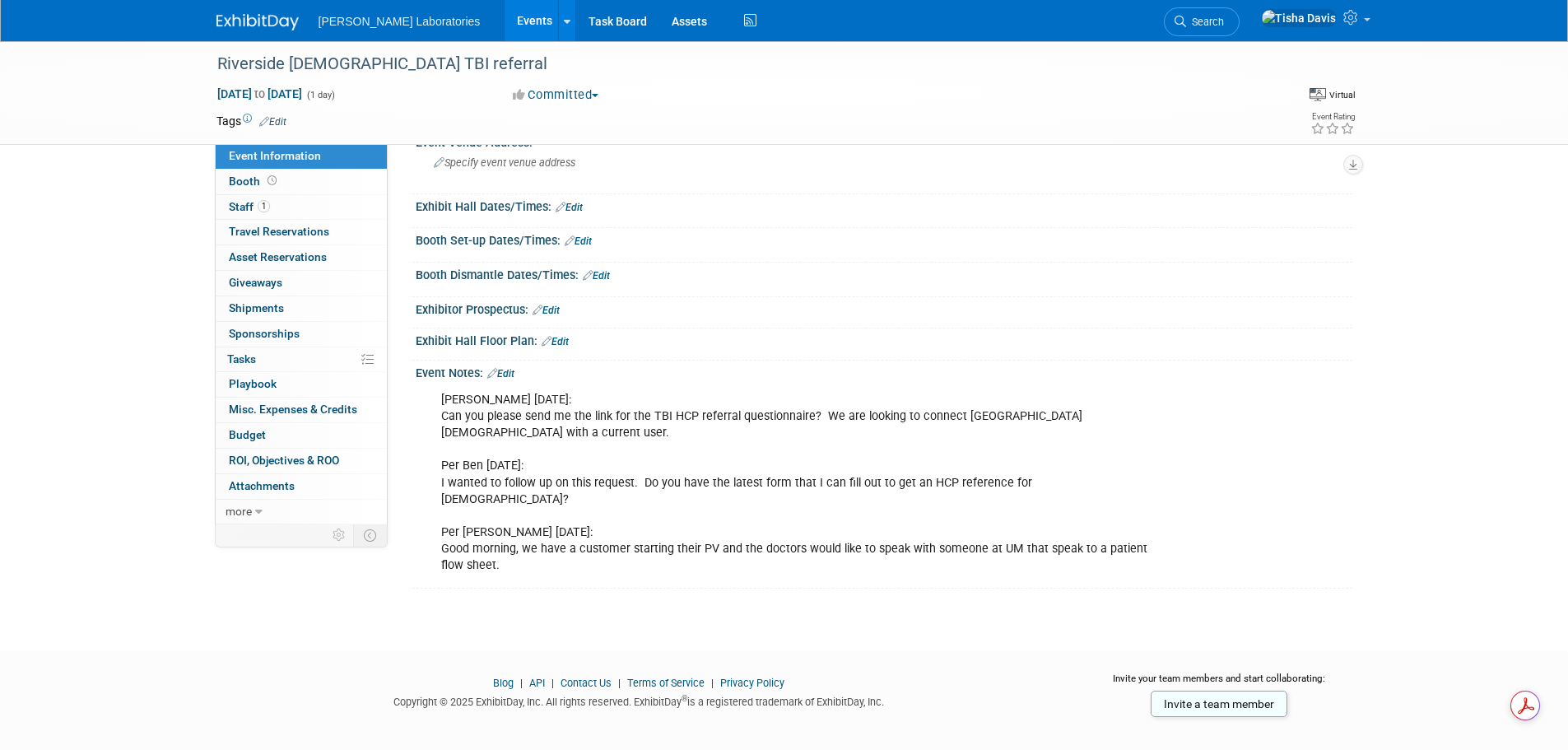
click at [673, 366] on div "Event Notes: Edit" at bounding box center [884, 371] width 937 height 21
click at [508, 370] on link "Edit" at bounding box center [501, 374] width 27 height 11
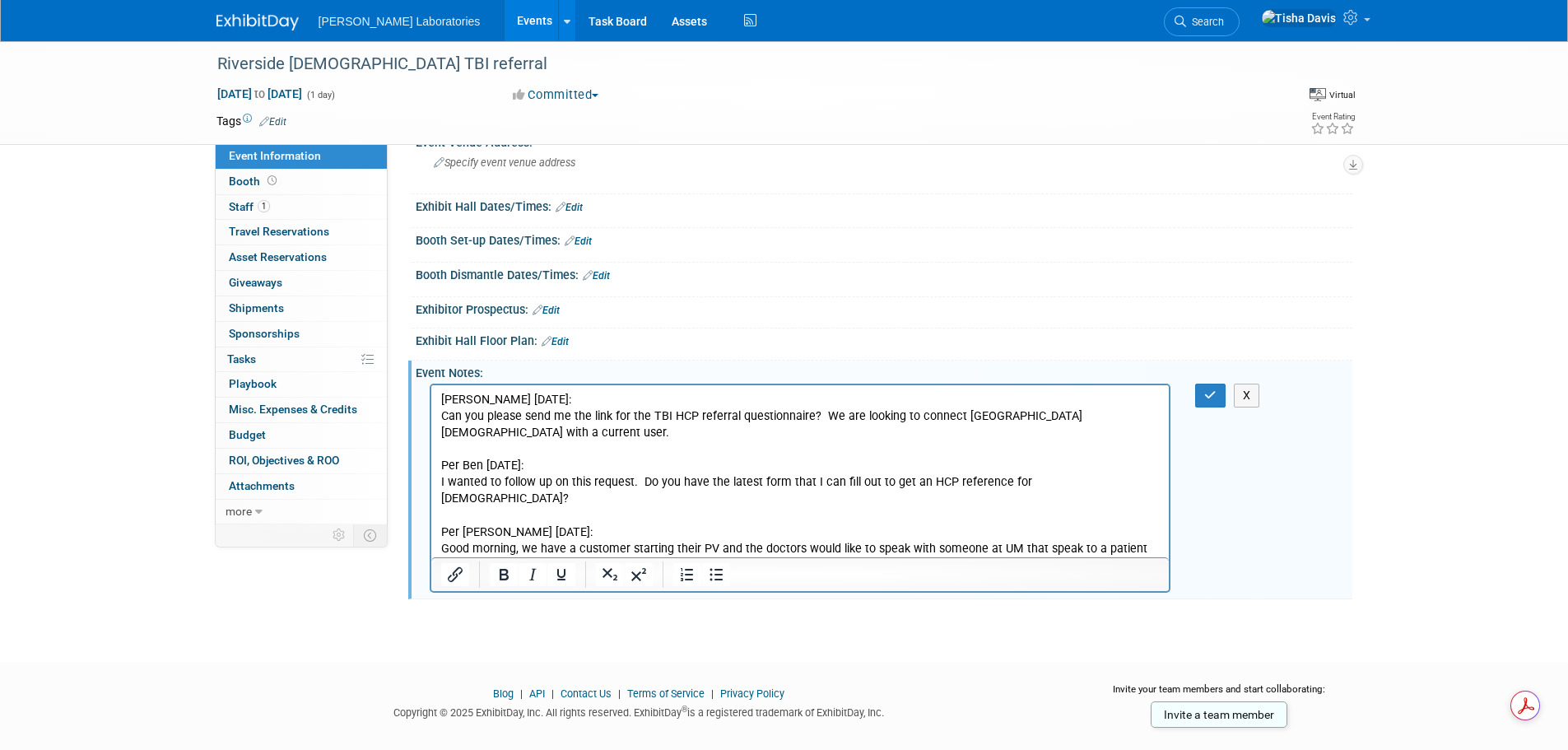
scroll to position [0, 0]
click at [759, 552] on p "[PERSON_NAME] [DATE]: Can you please send me the link for the TBI HCP referral …" at bounding box center [799, 482] width 719 height 182
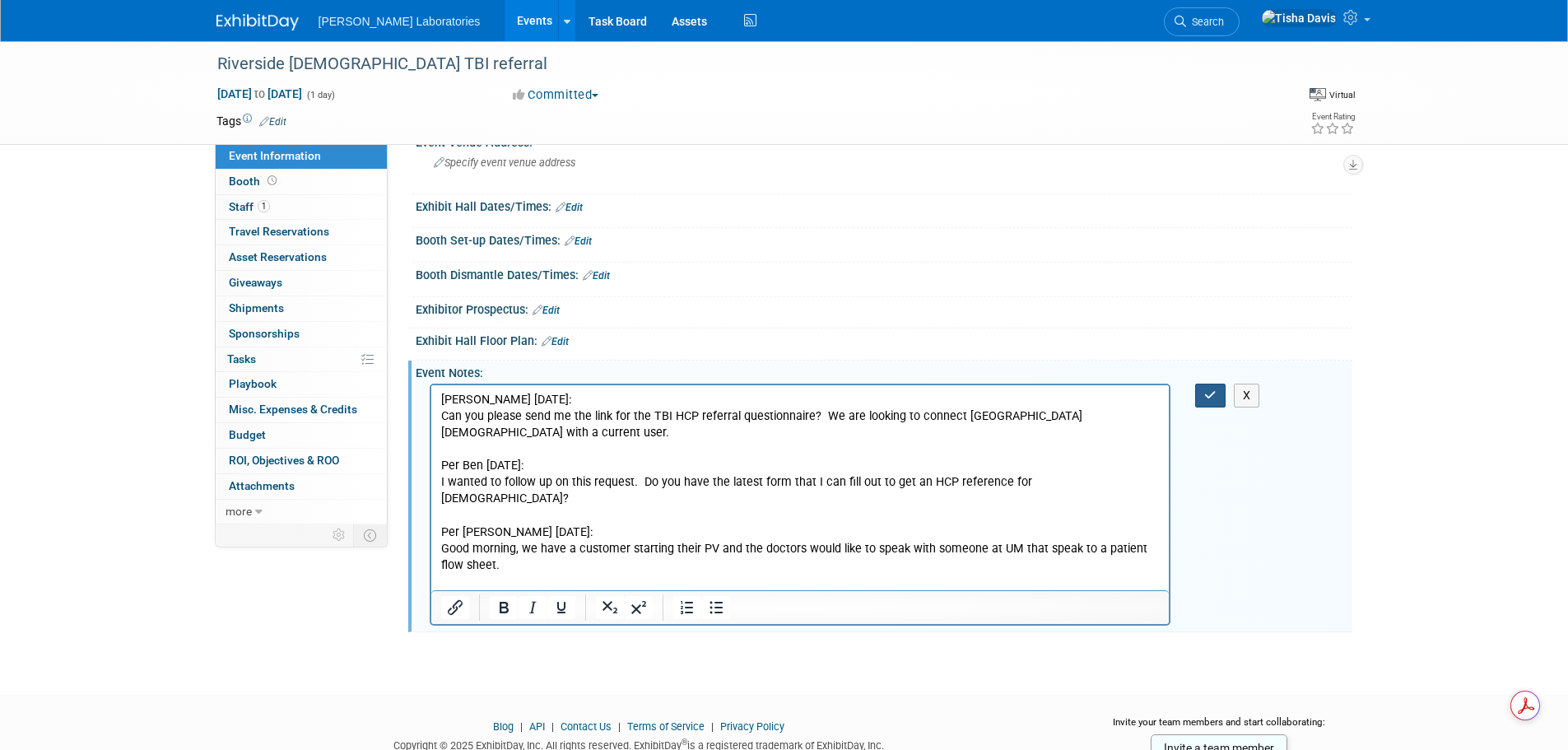
click at [1211, 396] on icon "button" at bounding box center [1210, 395] width 12 height 11
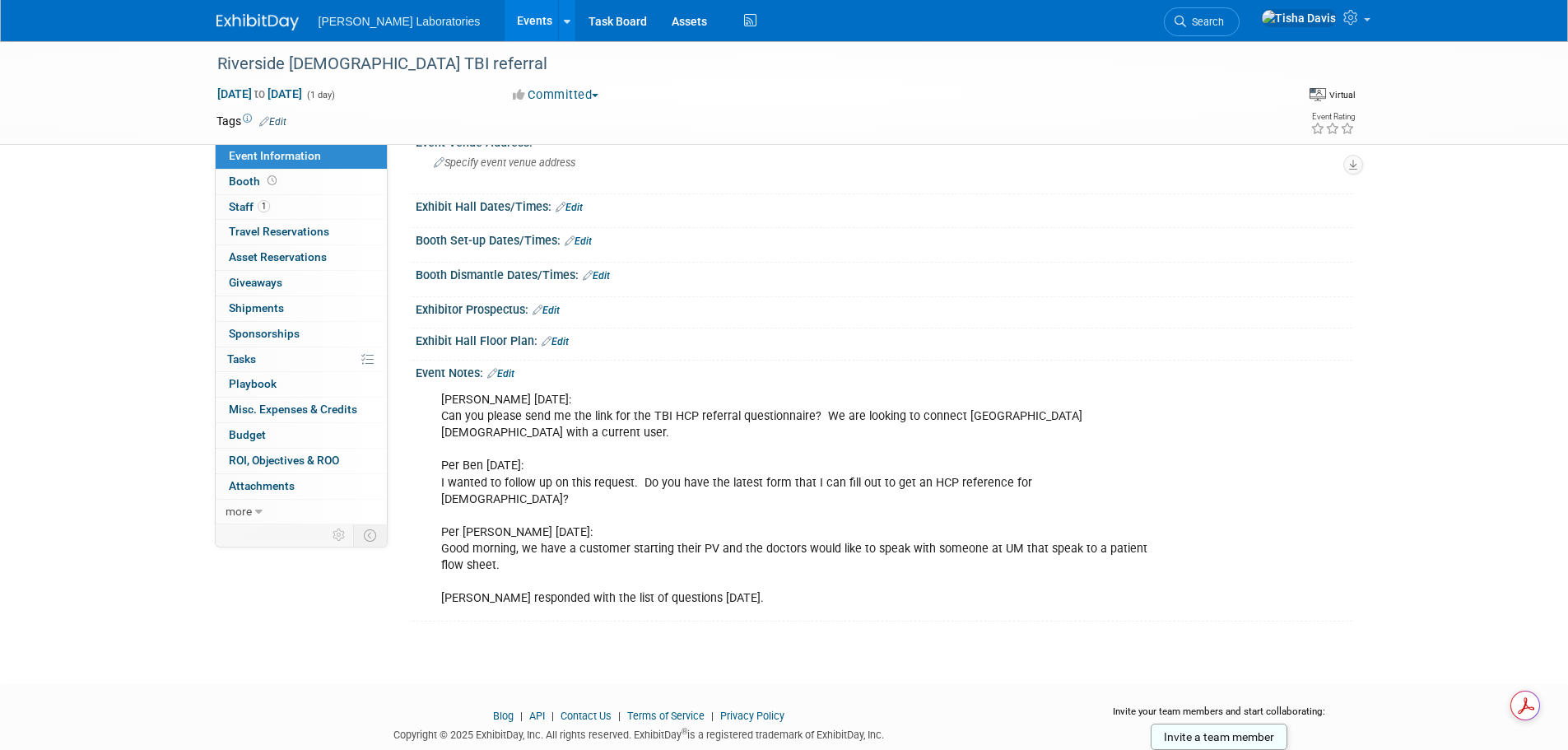
click at [725, 220] on div at bounding box center [884, 219] width 912 height 4
click at [505, 18] on link "Events" at bounding box center [534, 21] width 60 height 41
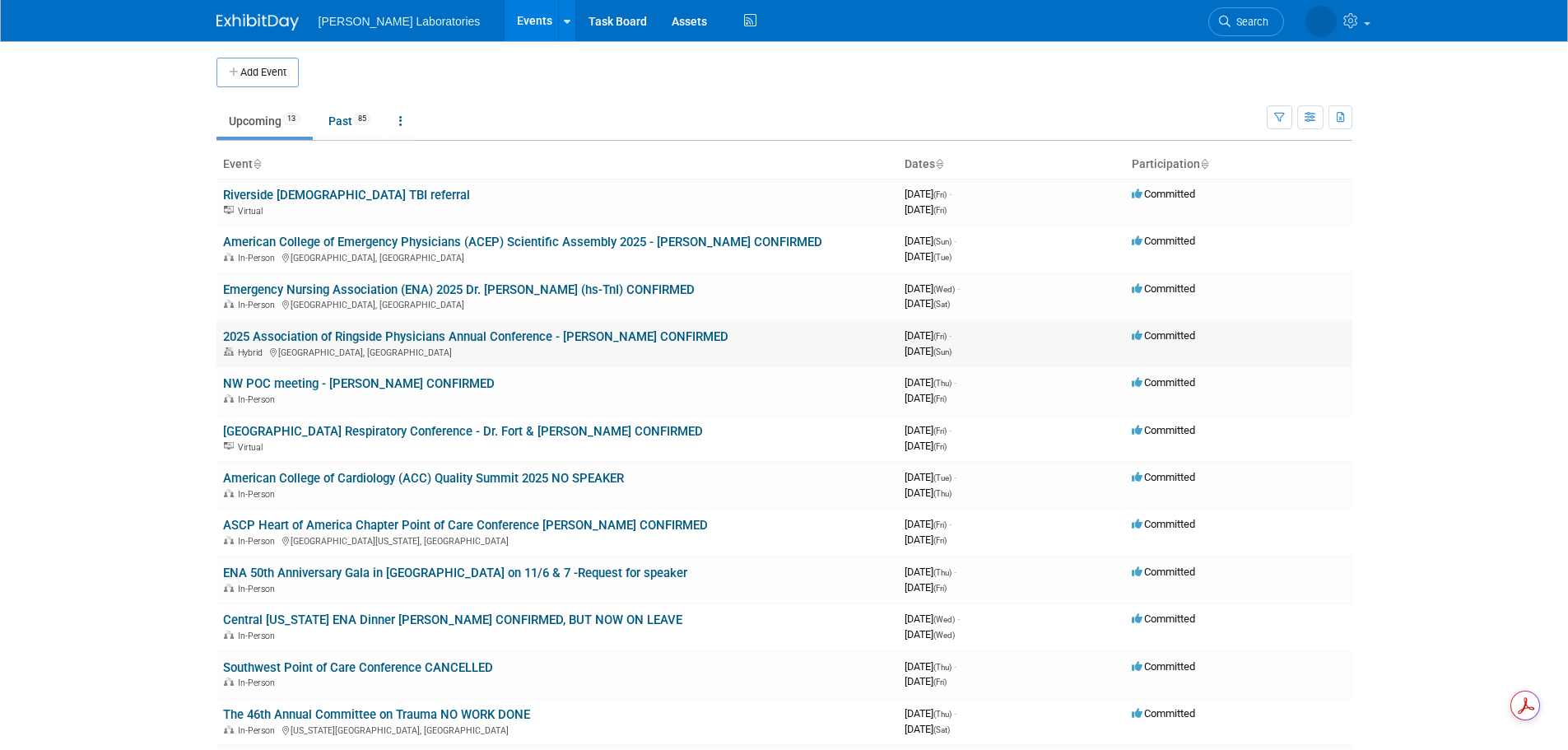
click at [446, 334] on link "2025 Association of Ringside Physicians Annual Conference - [PERSON_NAME] CONFI…" at bounding box center [476, 337] width 506 height 15
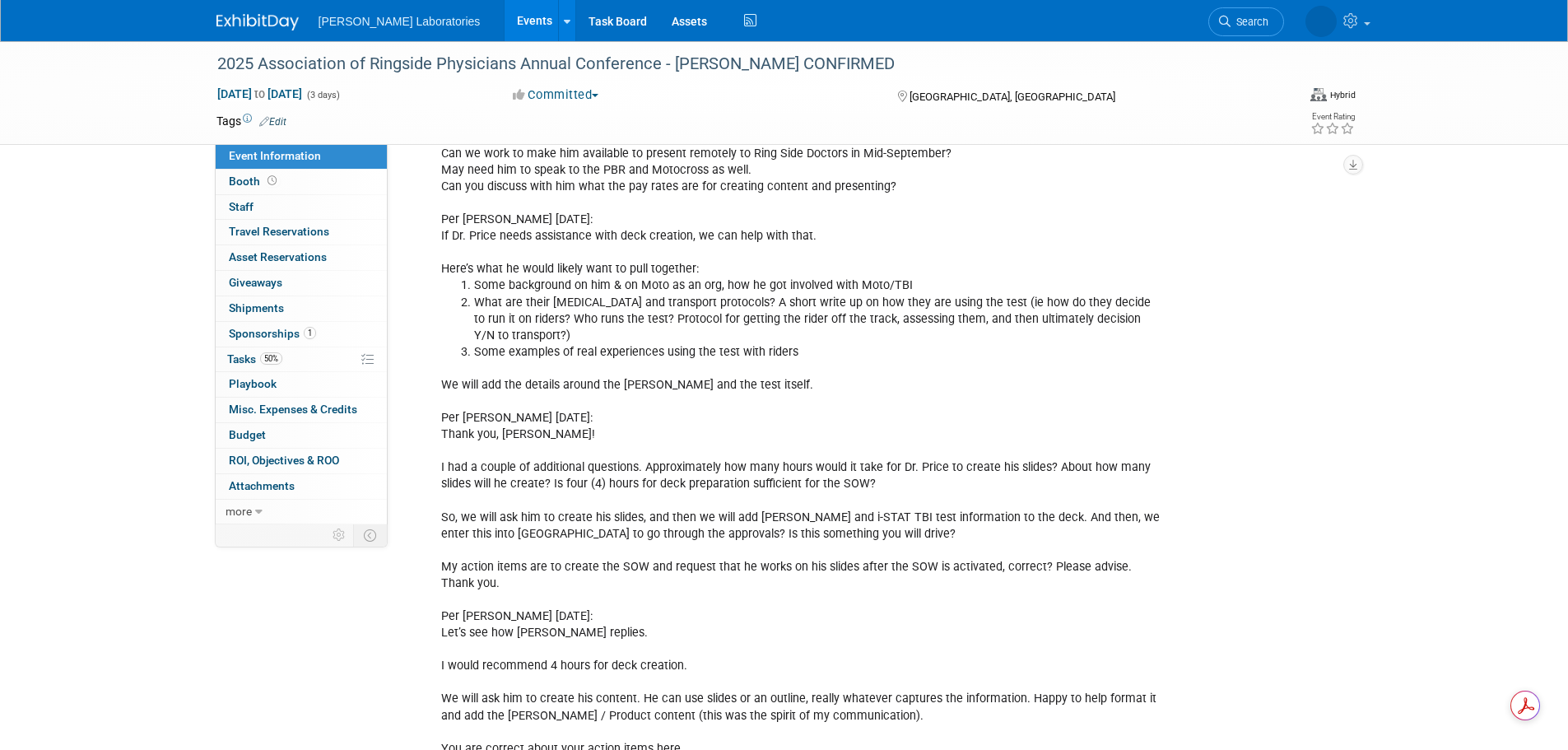
scroll to position [1400, 0]
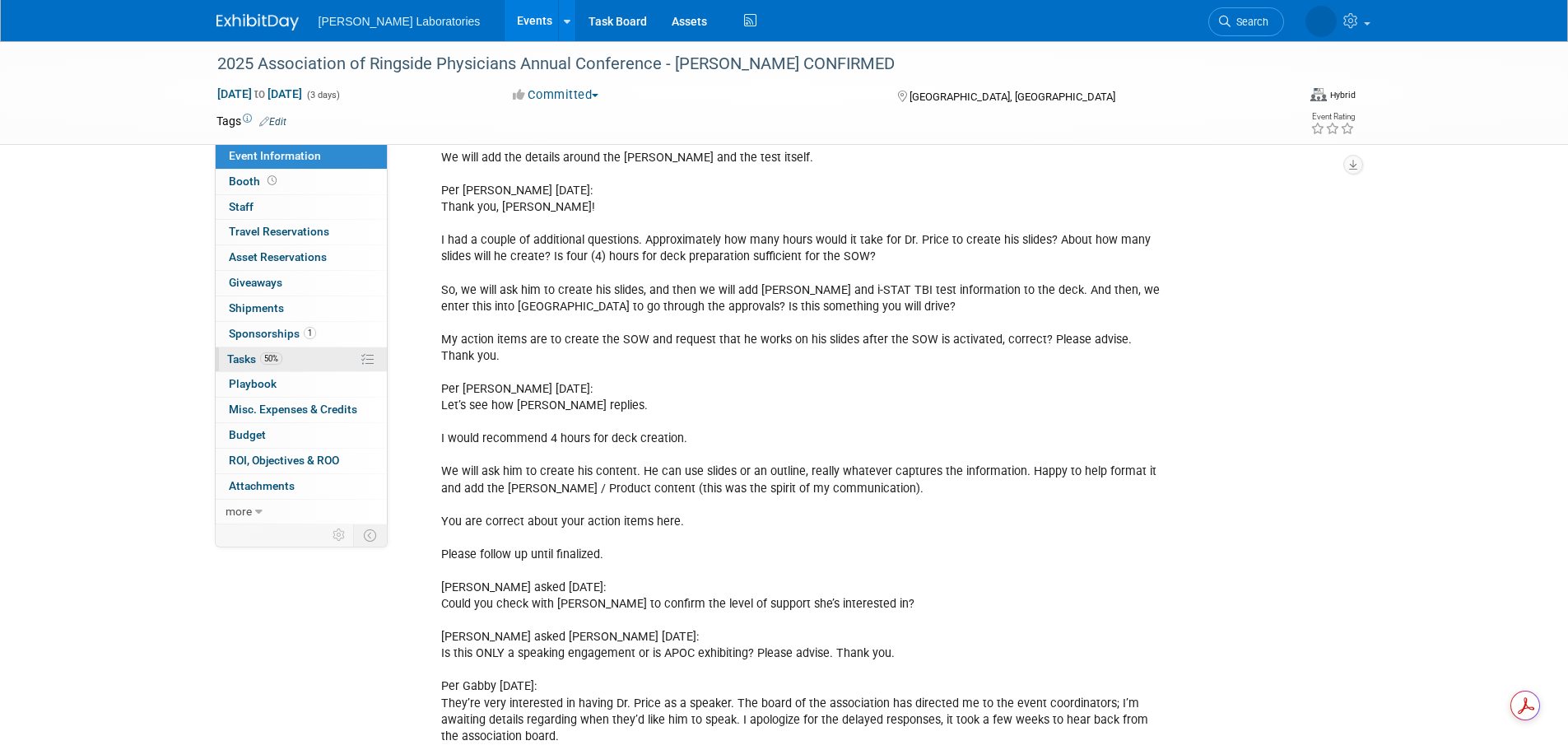
click at [241, 359] on span "Tasks 50%" at bounding box center [255, 359] width 55 height 13
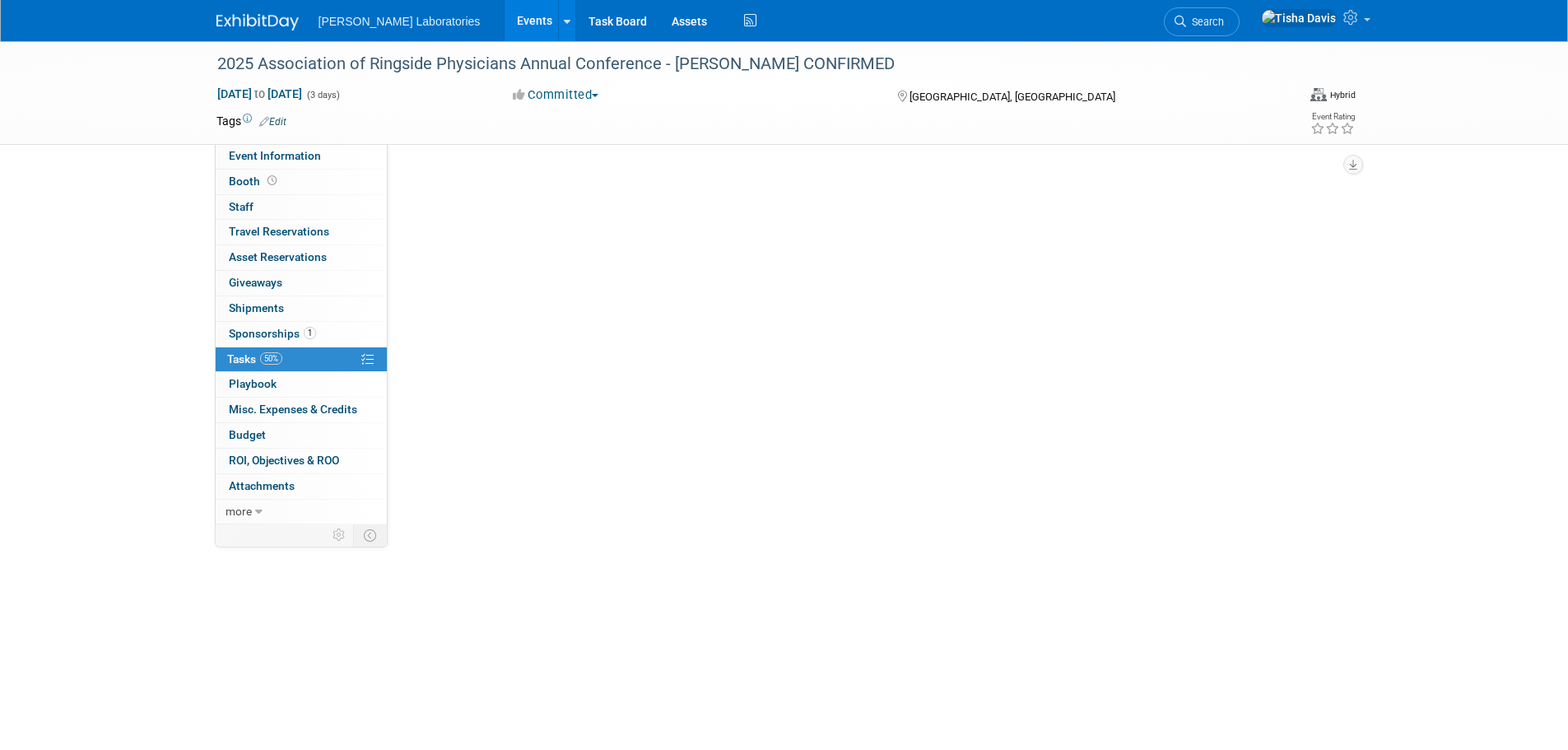
scroll to position [0, 0]
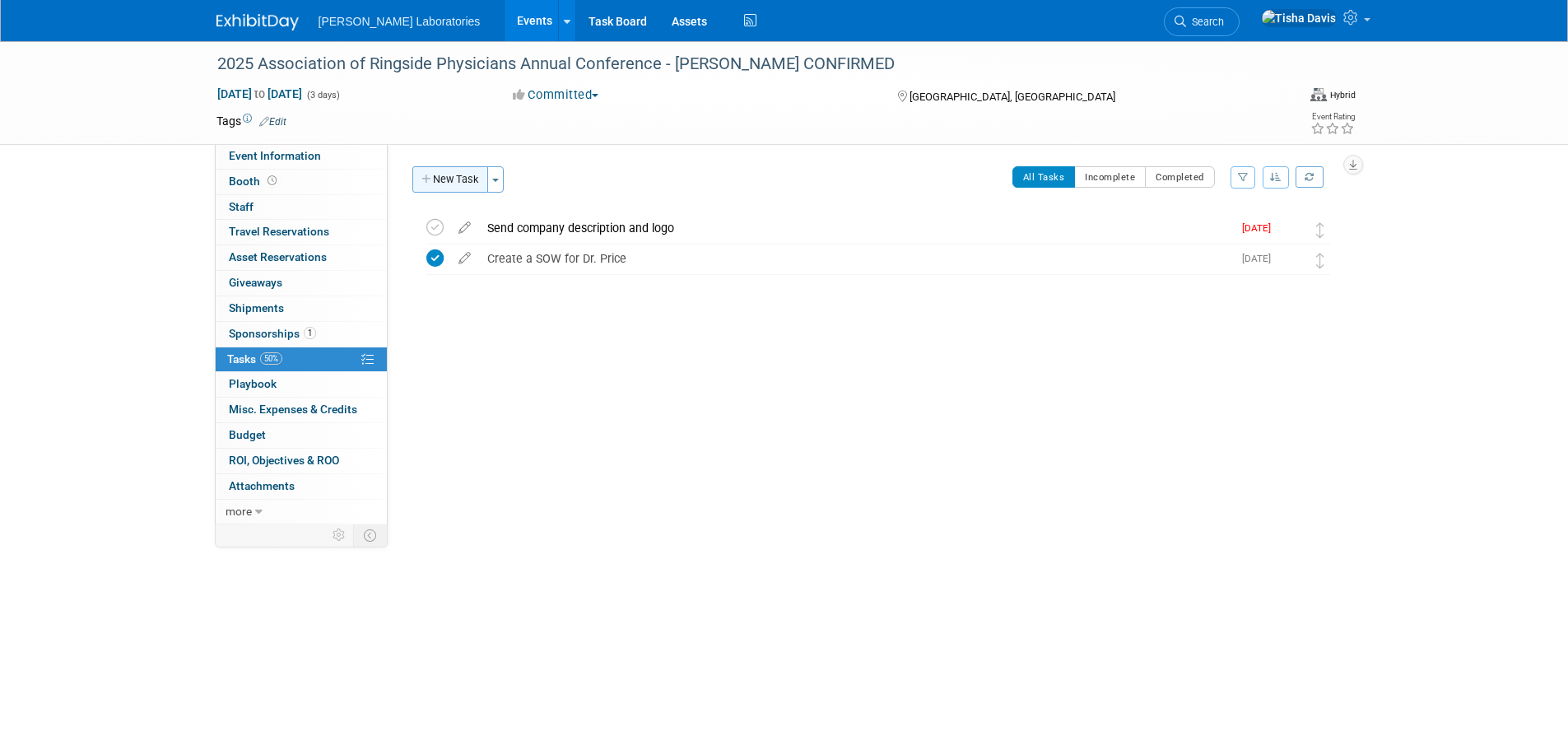
click at [449, 177] on button "New Task" at bounding box center [450, 179] width 76 height 26
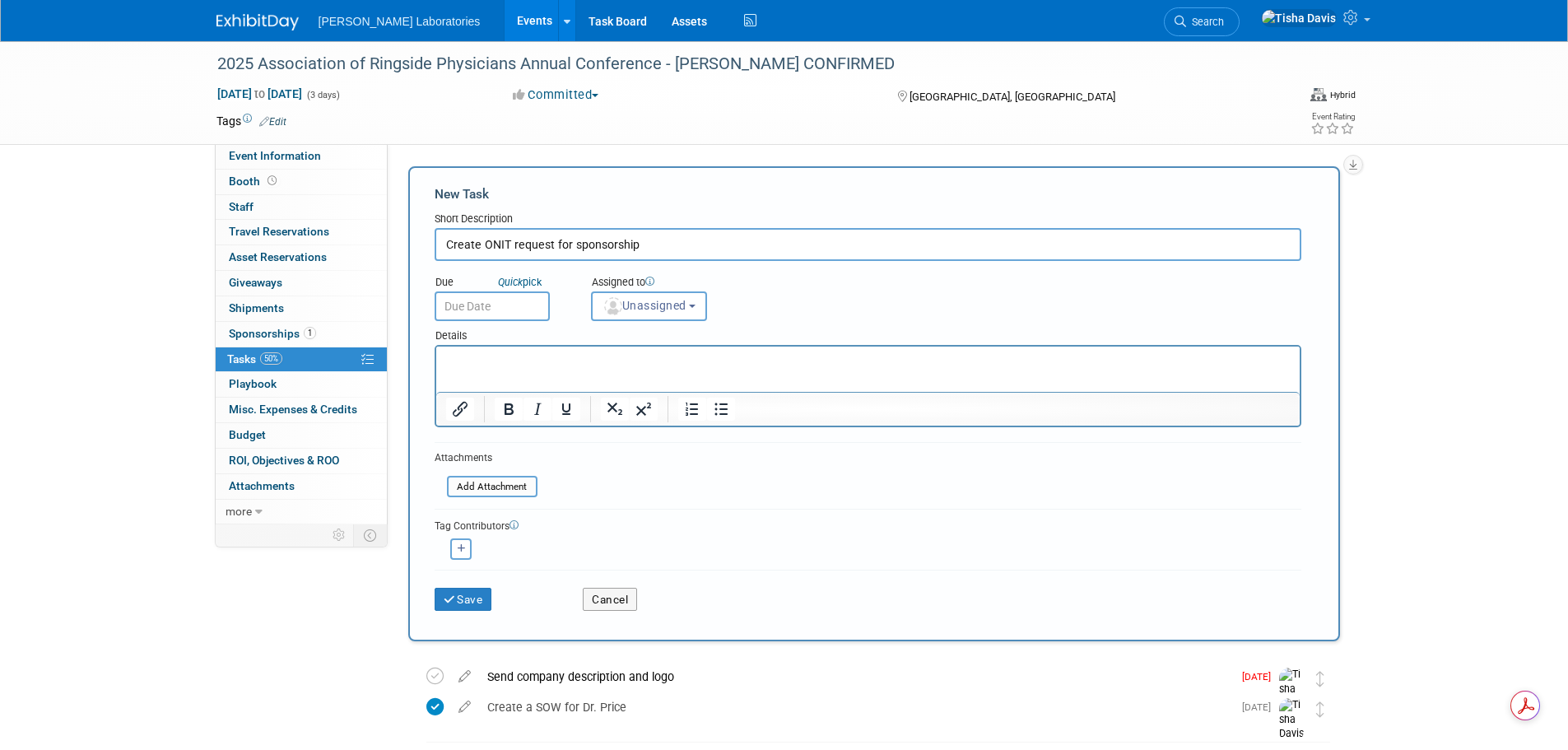
type input "Create ONIT request for sponsorship"
click at [451, 305] on input "text" at bounding box center [493, 306] width 116 height 30
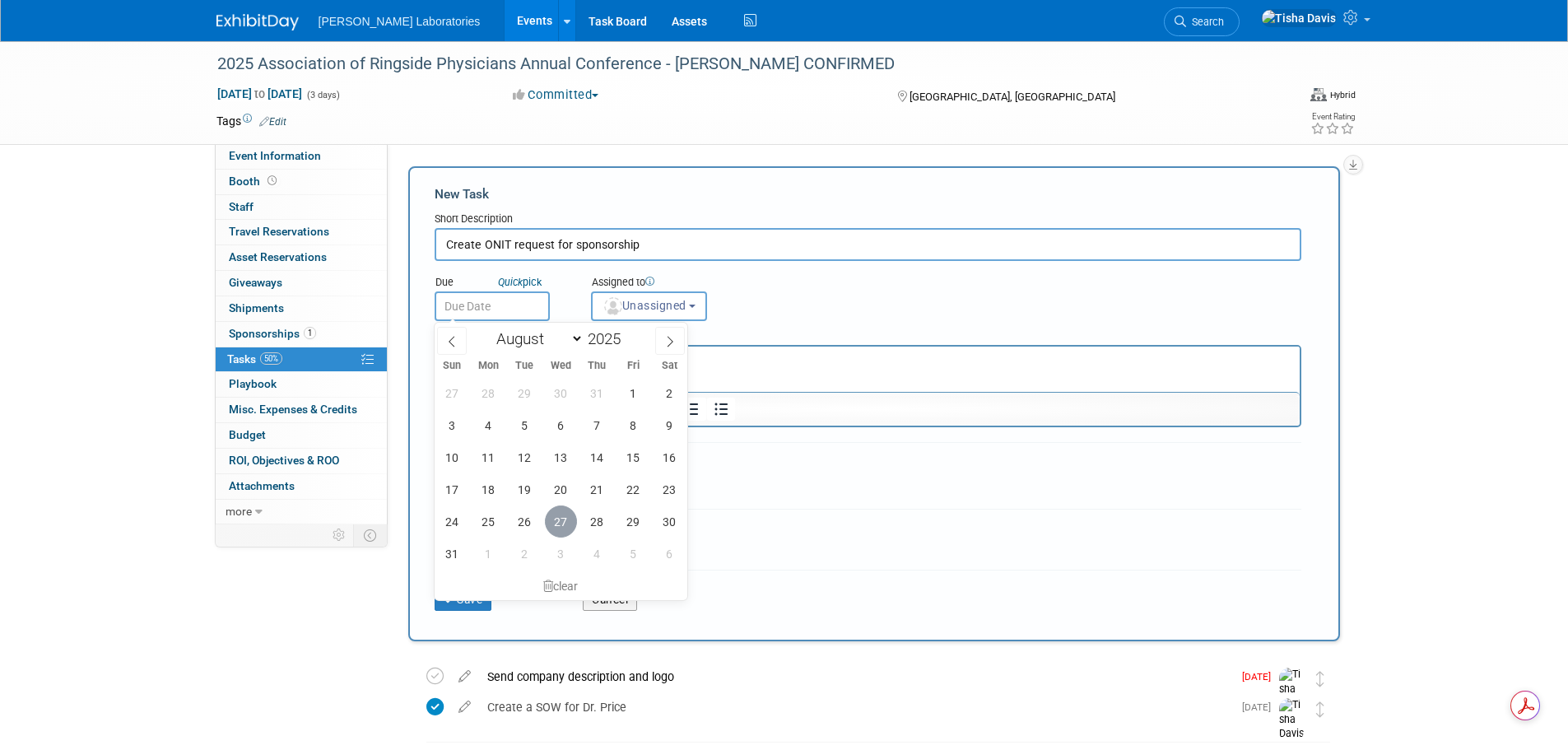
click at [557, 527] on span "27" at bounding box center [561, 521] width 32 height 32
type input "Aug 27, 2025"
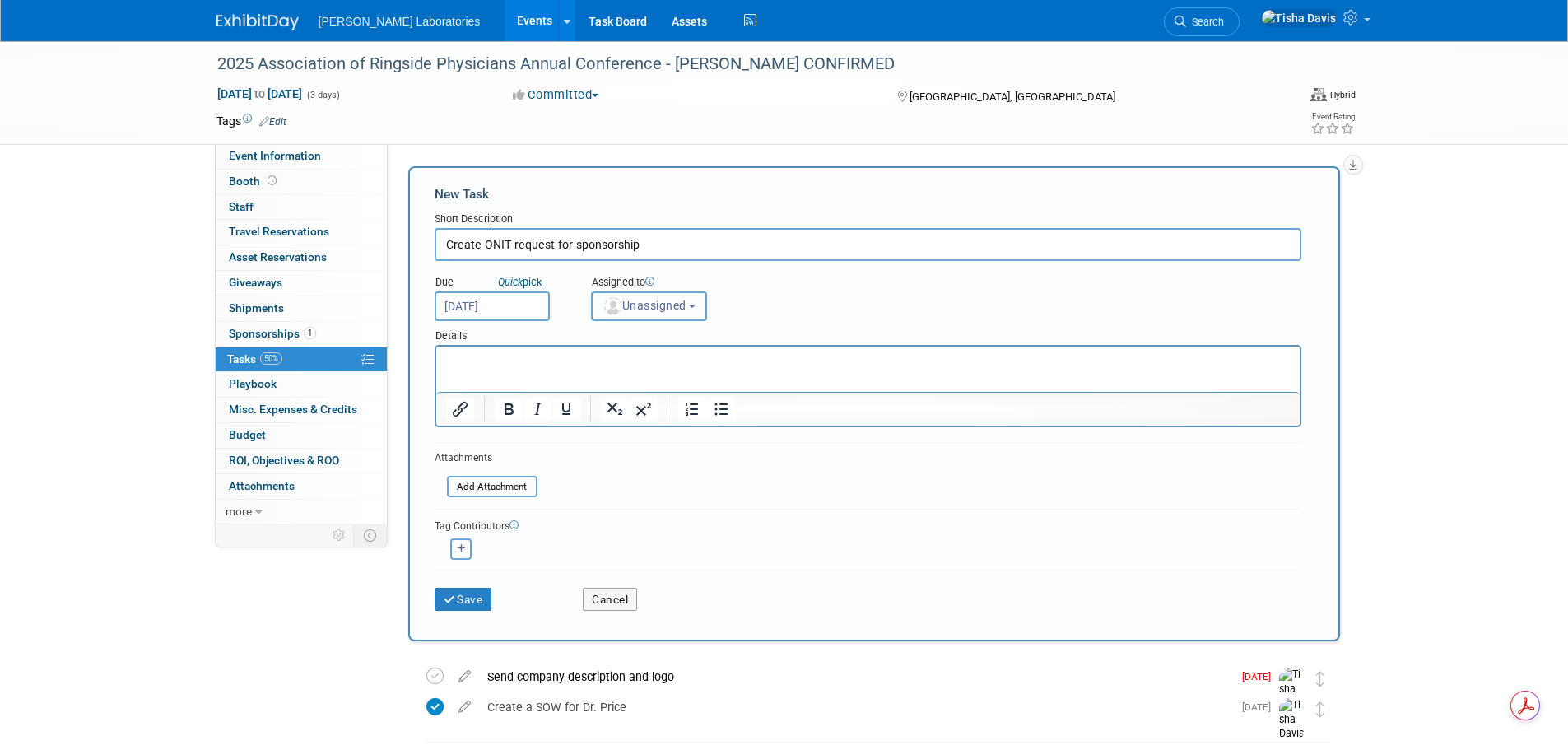
click at [673, 315] on button "Unassigned" at bounding box center [649, 306] width 117 height 30
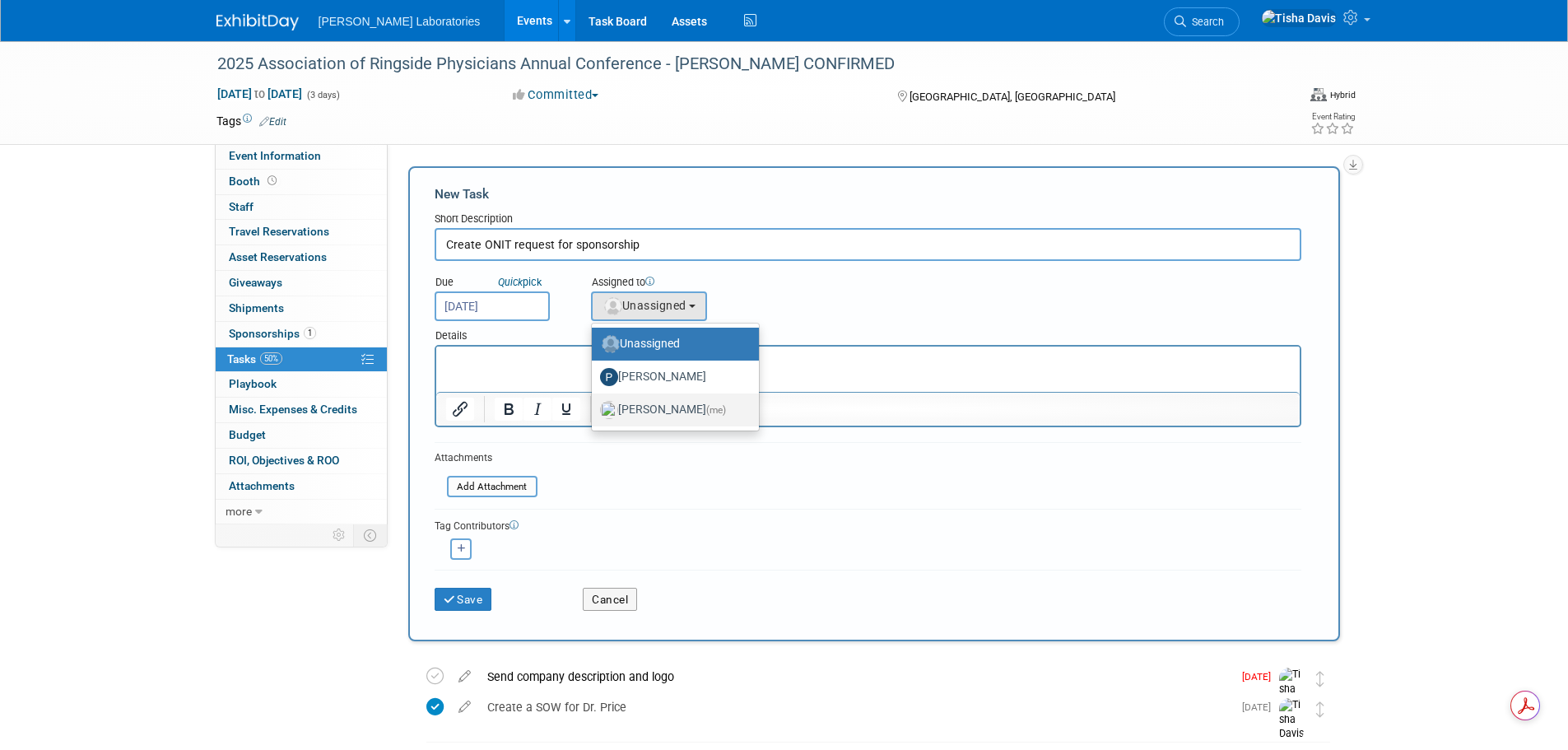
click at [656, 416] on label "Tisha Davis (me)" at bounding box center [671, 410] width 143 height 26
click at [594, 413] on input "Tisha Davis (me)" at bounding box center [589, 408] width 10 height 10
select select "2770856e-d6b1-4121-bfe1-202d7e478624"
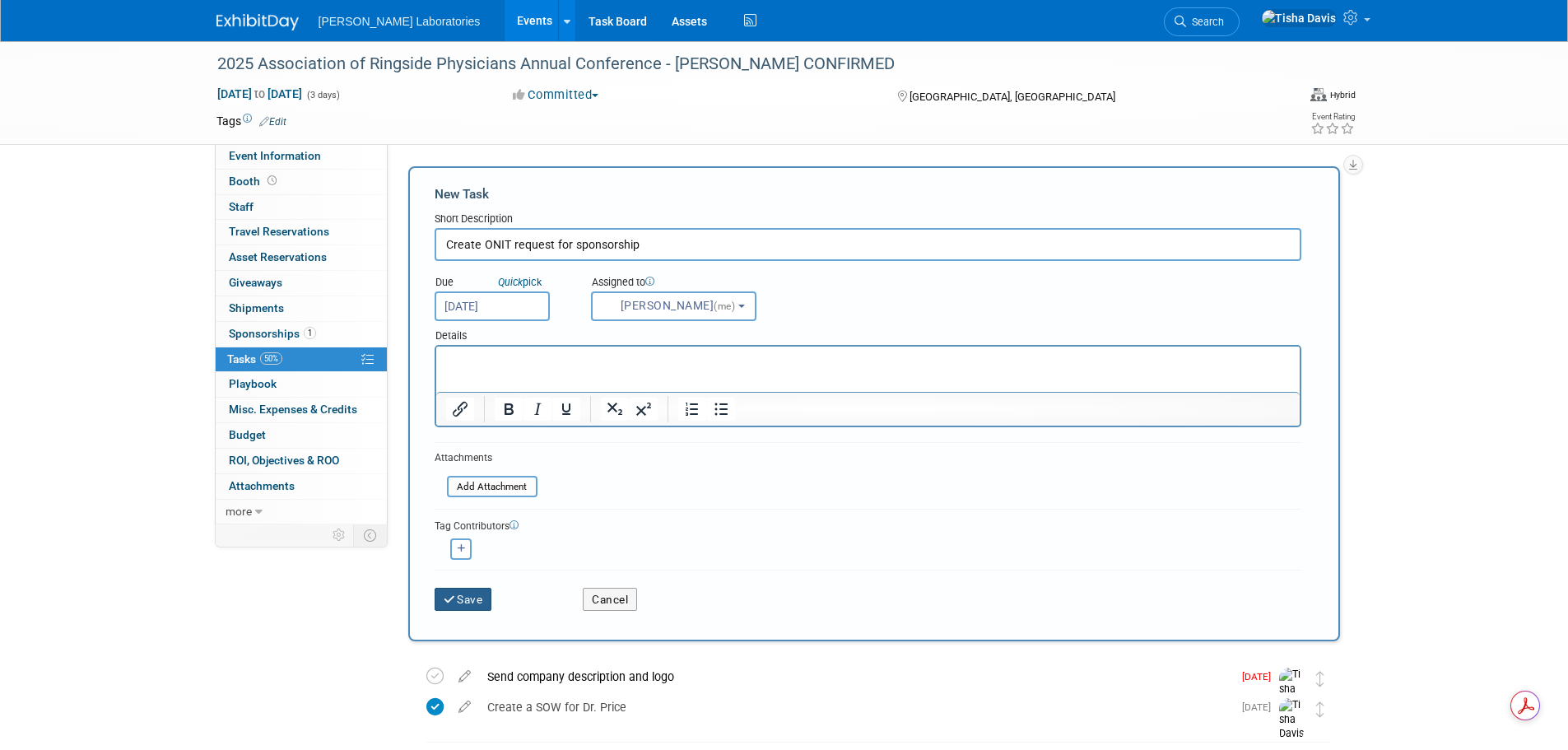
click at [473, 604] on button "Save" at bounding box center [464, 599] width 58 height 23
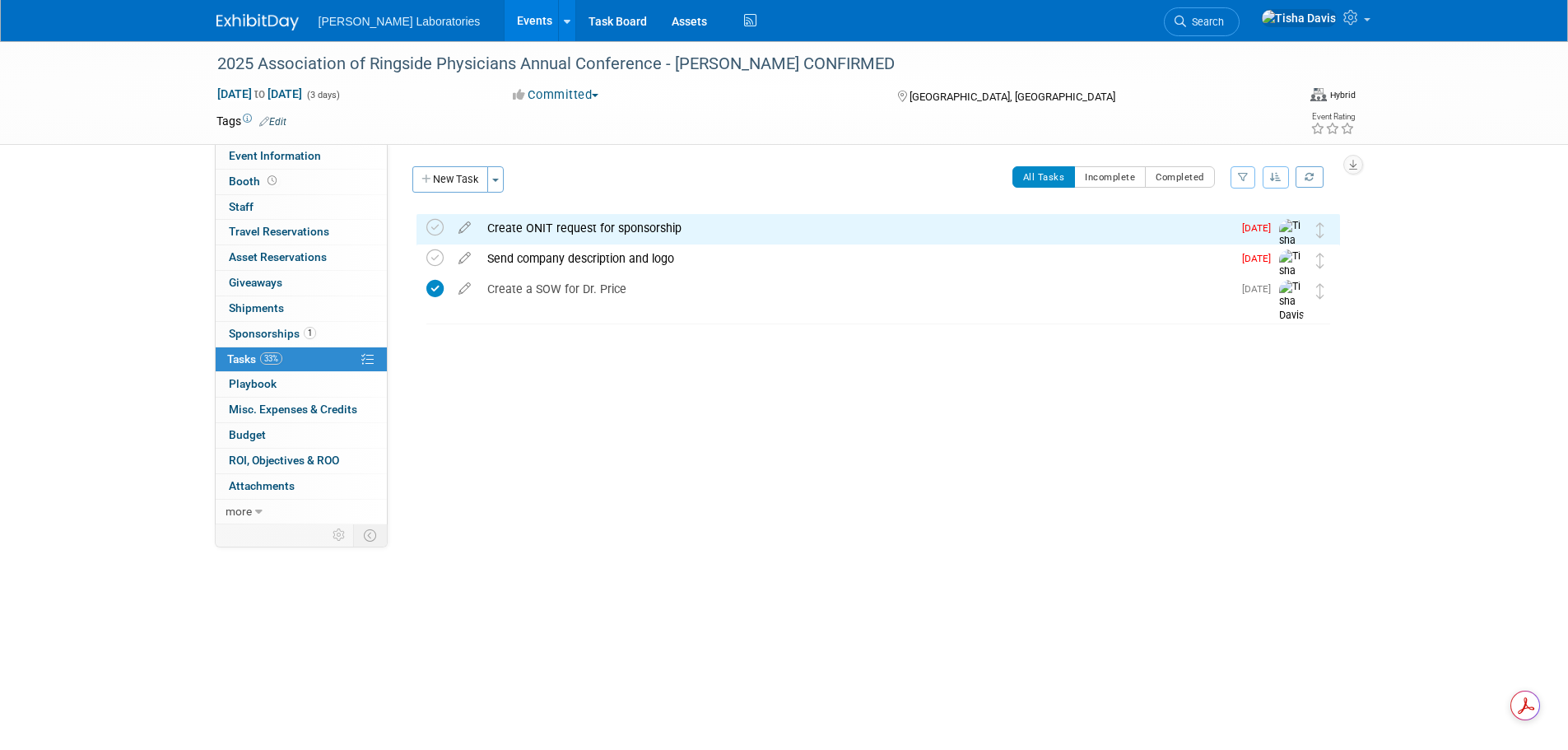
click at [447, 176] on button "New Task" at bounding box center [450, 179] width 76 height 26
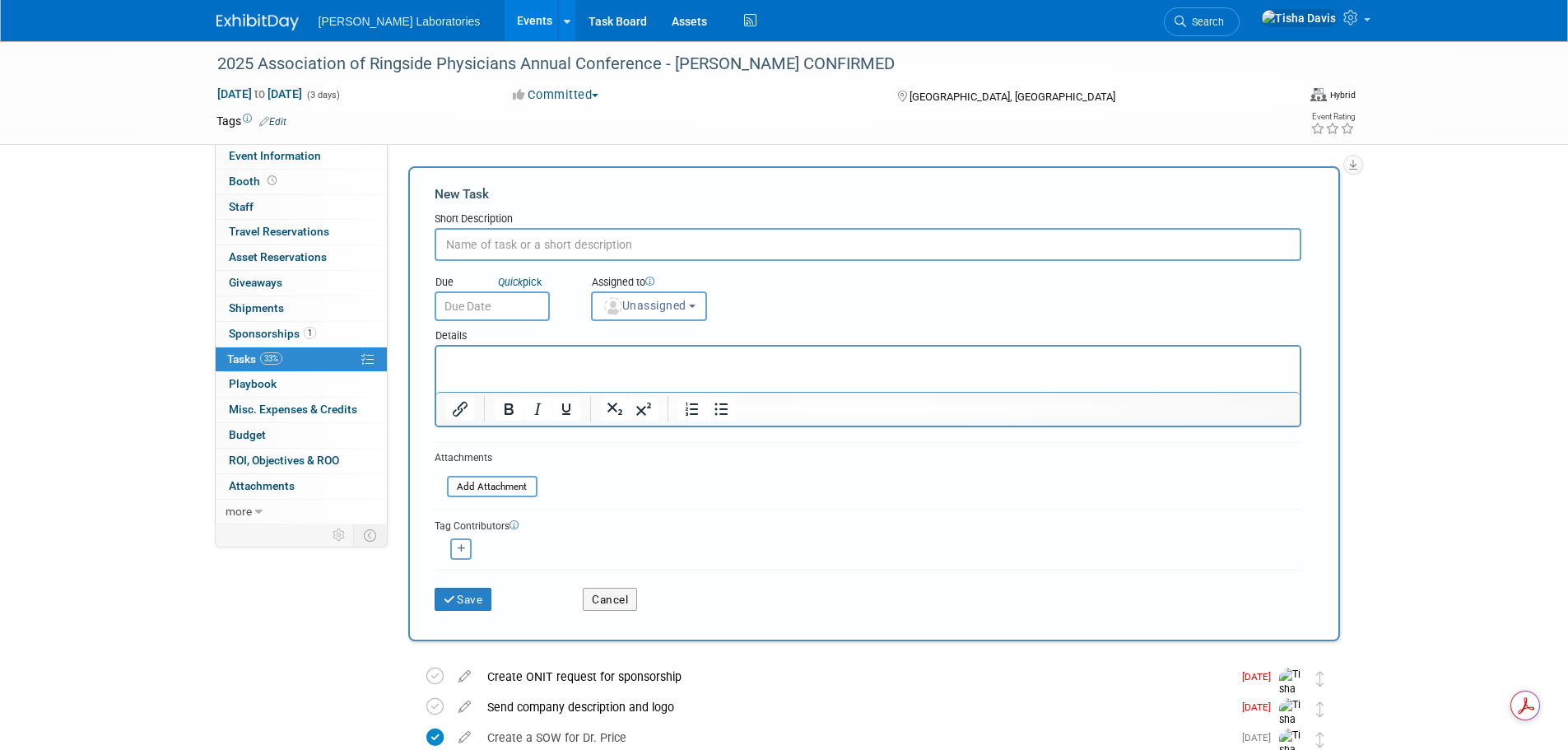
click at [761, 235] on input "text" at bounding box center [867, 243] width 867 height 33
paste input "complete QAD form and send to Dina to have them set up as a new vendor"
type input "Complete QAD form and send to Dina to have them set up as a new vendor"
click at [471, 312] on input "text" at bounding box center [493, 306] width 116 height 30
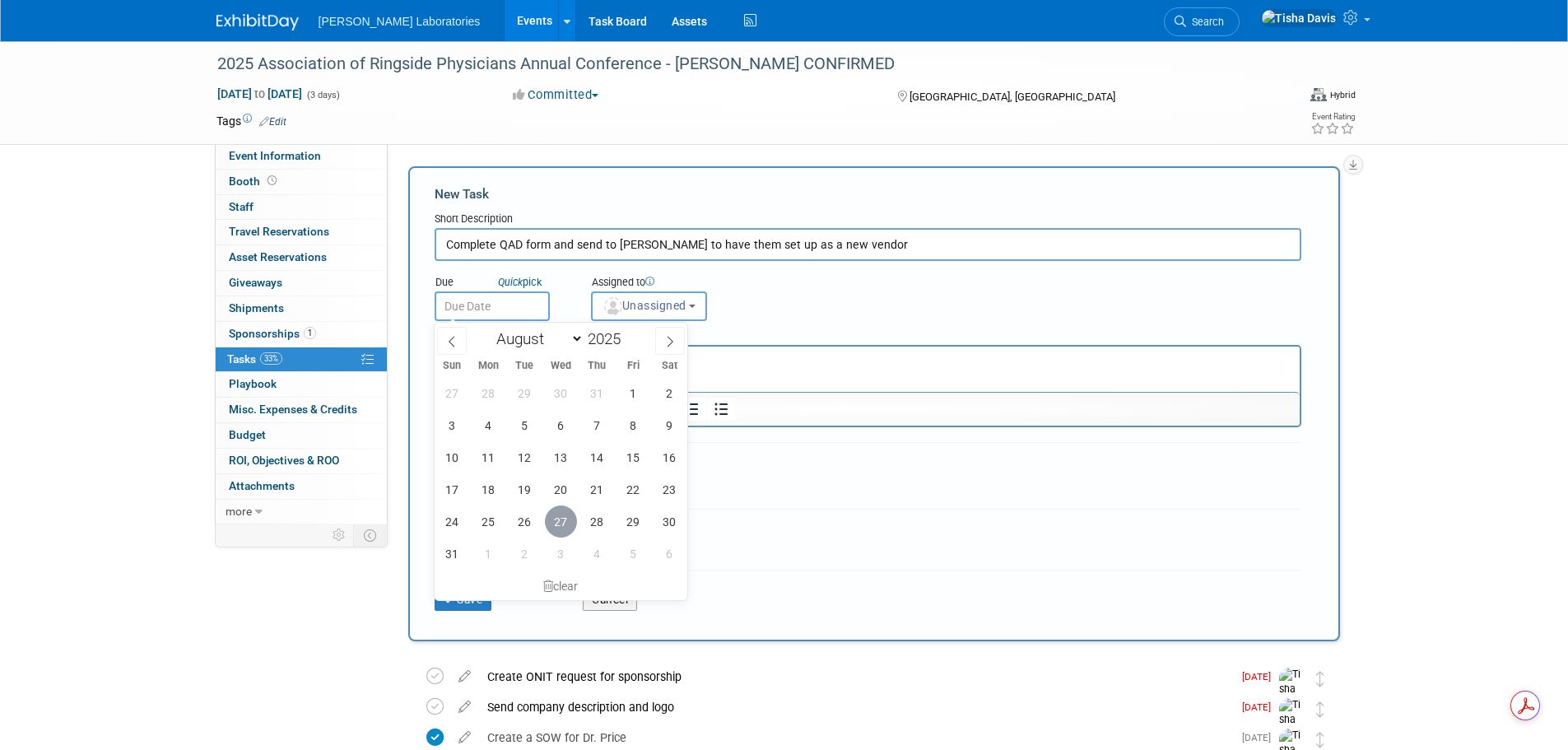
click at [559, 522] on span "27" at bounding box center [561, 521] width 32 height 32
type input "Aug 27, 2025"
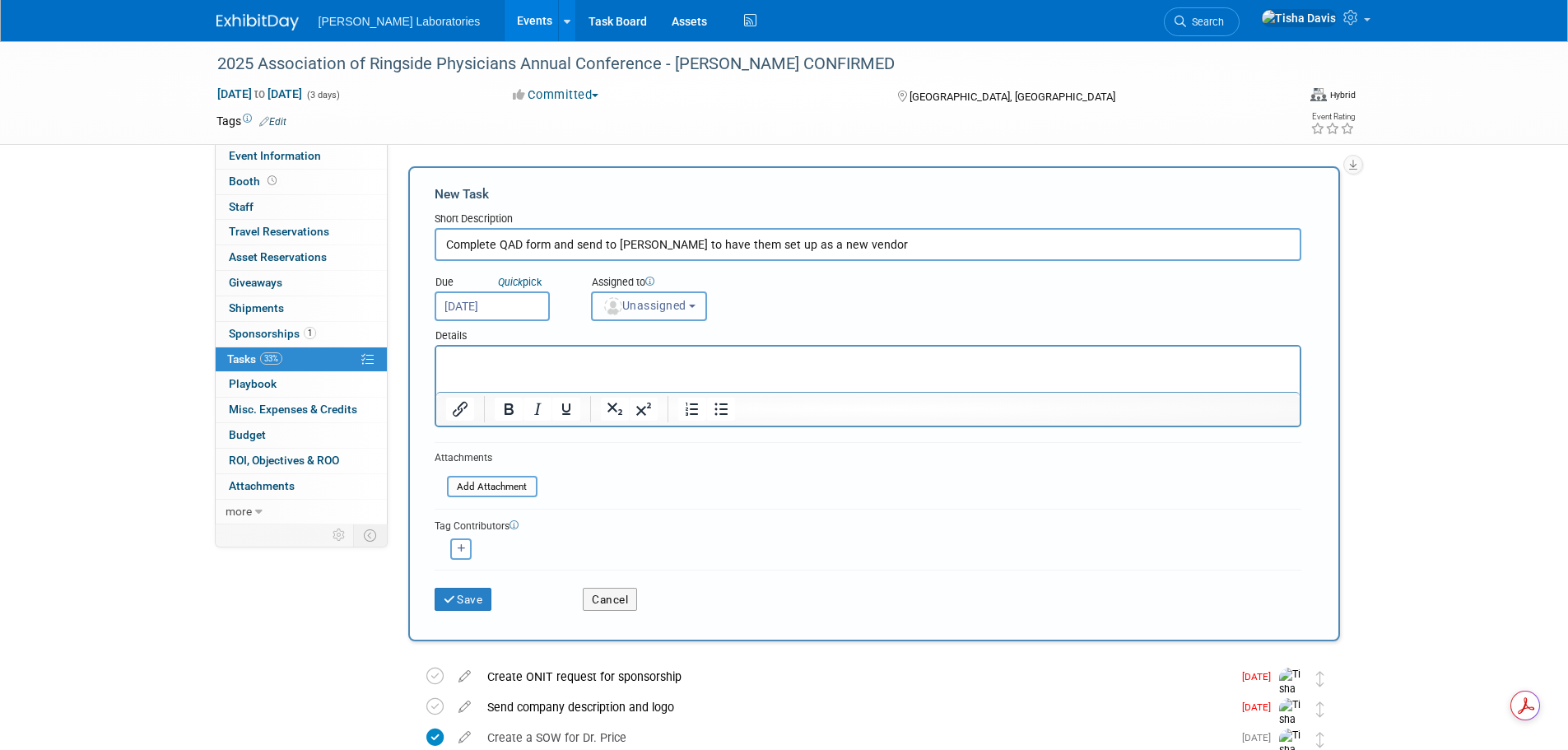
click at [687, 300] on span "Unassigned" at bounding box center [645, 305] width 84 height 13
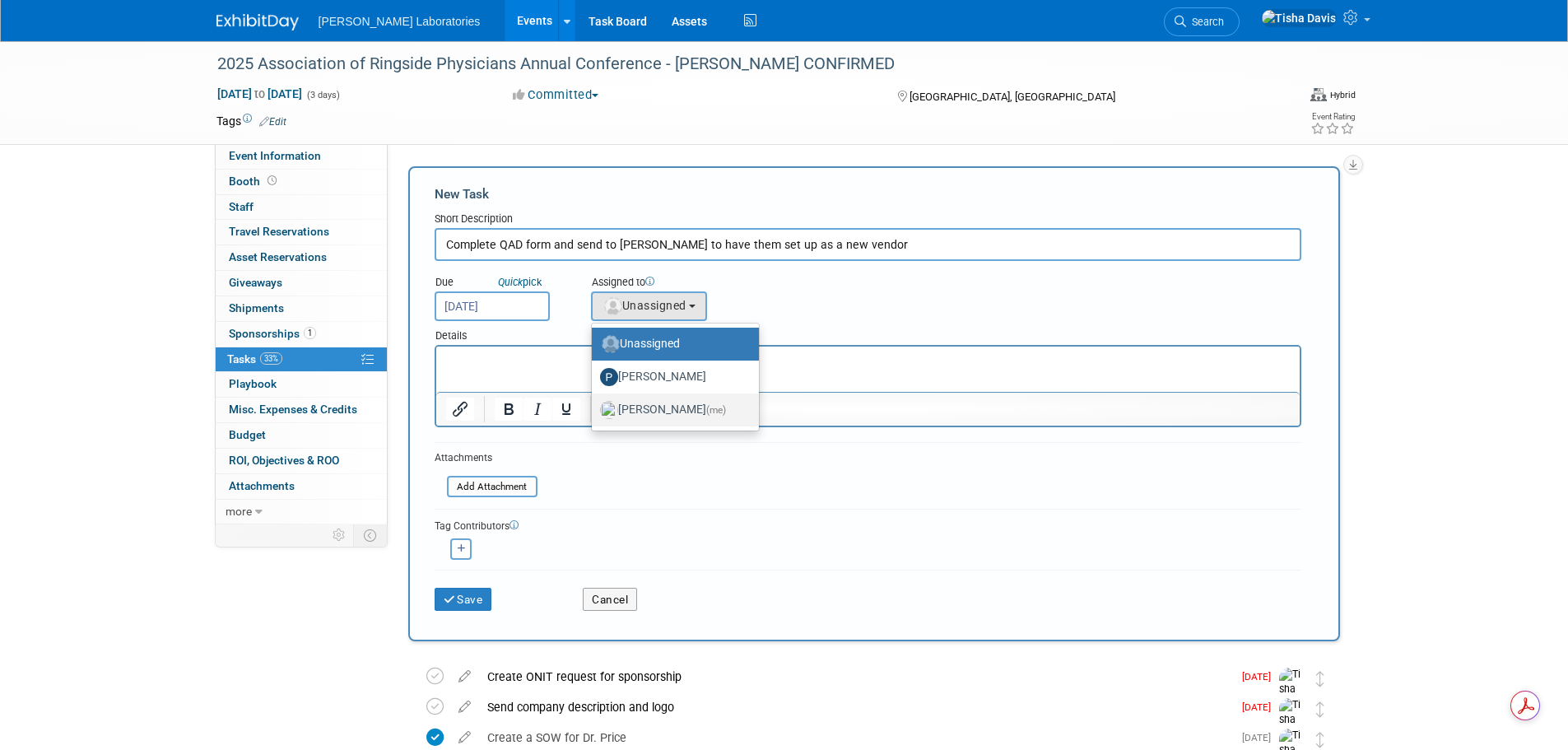
click at [642, 410] on label "Tisha Davis (me)" at bounding box center [671, 410] width 143 height 26
click at [594, 410] on input "Tisha Davis (me)" at bounding box center [589, 408] width 10 height 10
select select "2770856e-d6b1-4121-bfe1-202d7e478624"
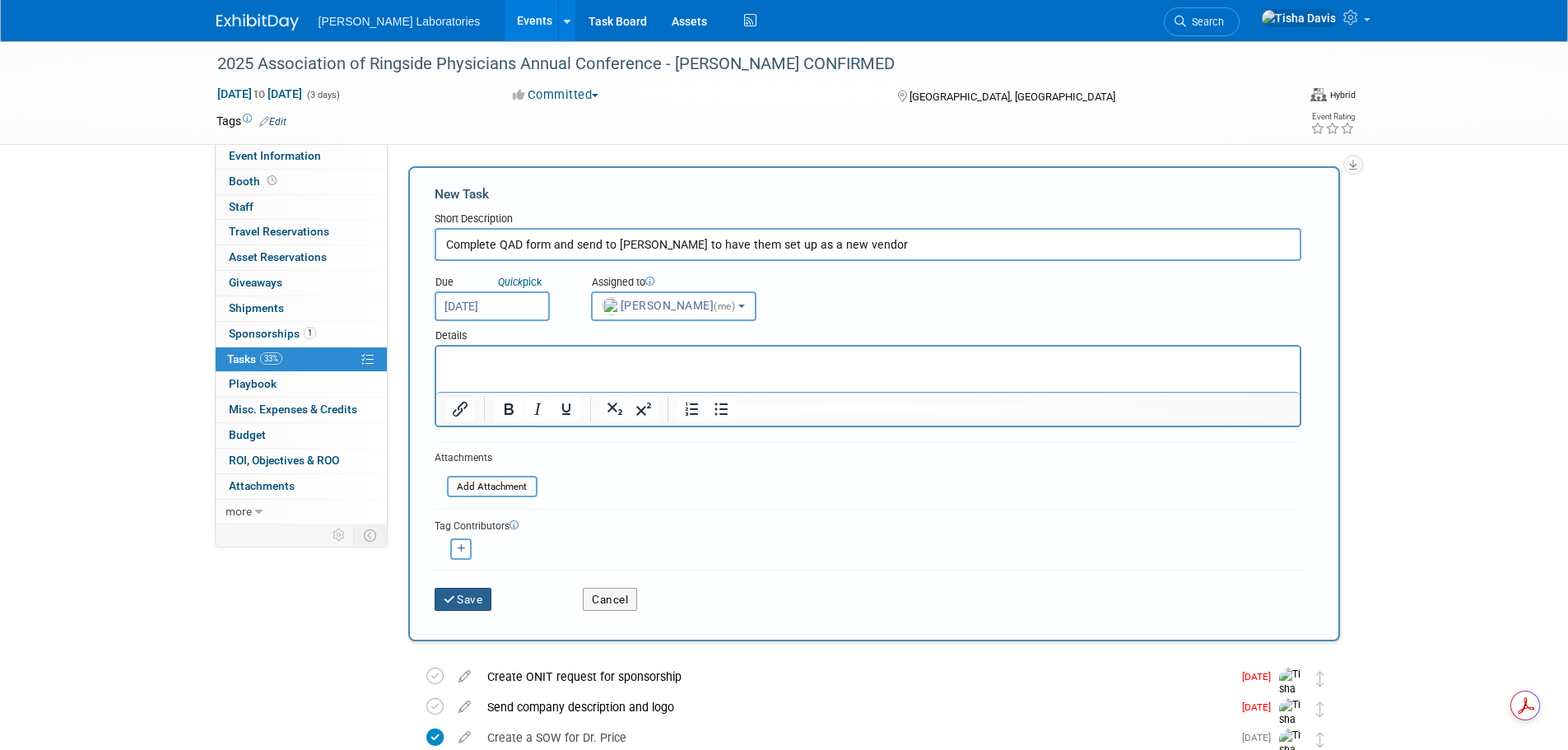
click at [462, 600] on button "Save" at bounding box center [464, 599] width 58 height 23
